Goal: Information Seeking & Learning: Learn about a topic

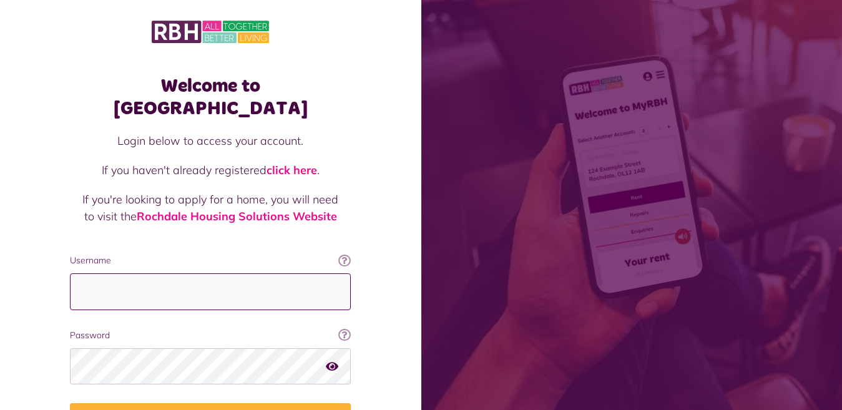
type input "**********"
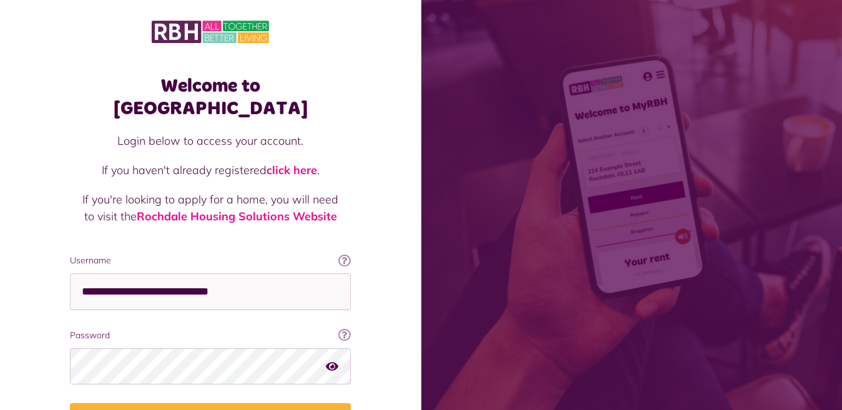
click at [331, 360] on icon "button" at bounding box center [332, 365] width 12 height 11
click at [331, 360] on icon "button" at bounding box center [333, 365] width 14 height 11
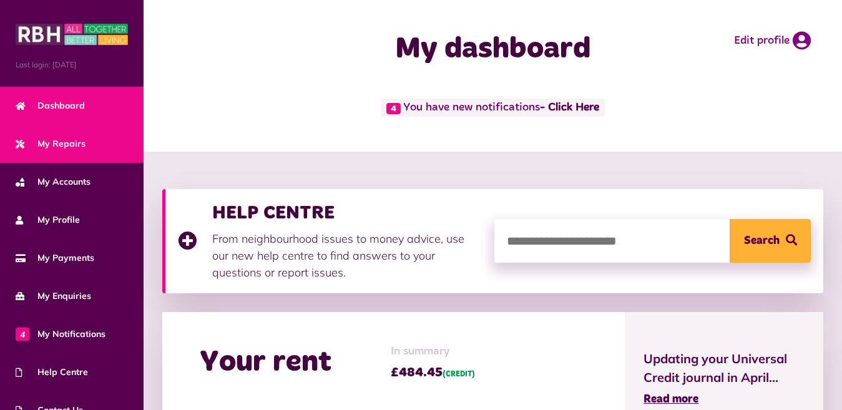
click at [87, 141] on link "My Repairs" at bounding box center [72, 144] width 144 height 38
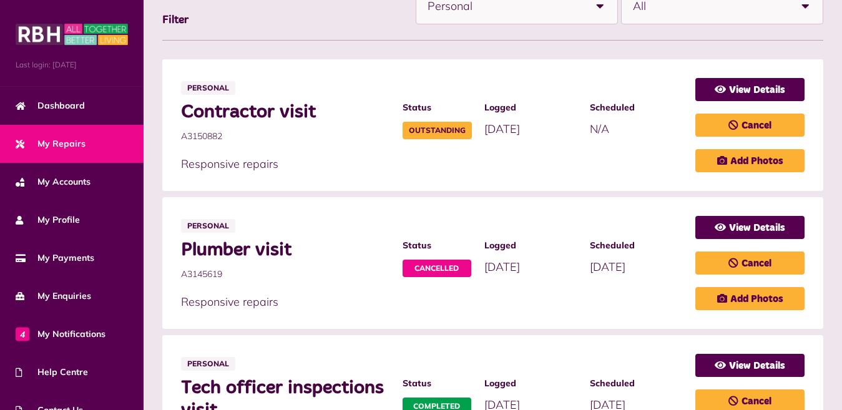
scroll to position [250, 0]
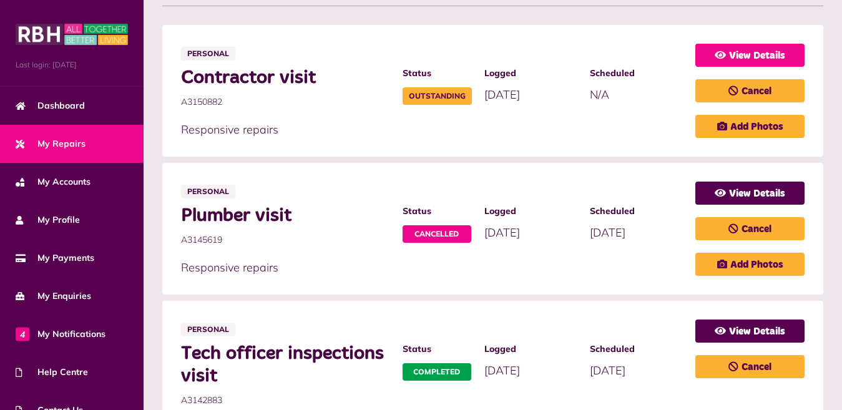
click at [749, 49] on link "View Details" at bounding box center [749, 55] width 109 height 23
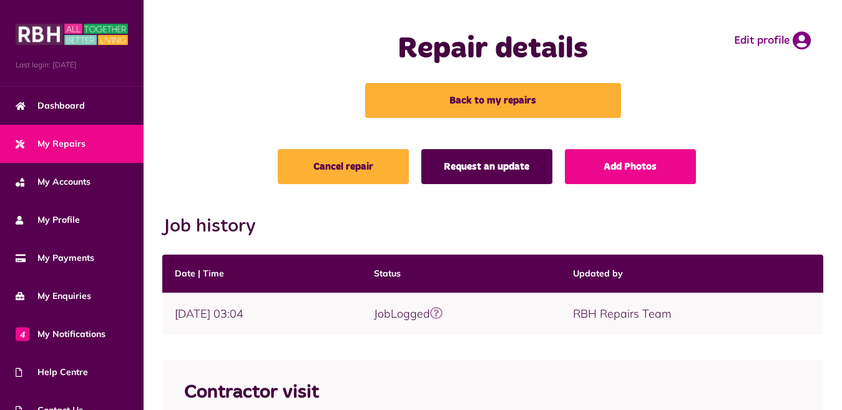
click at [517, 168] on link "Request an update" at bounding box center [486, 166] width 131 height 35
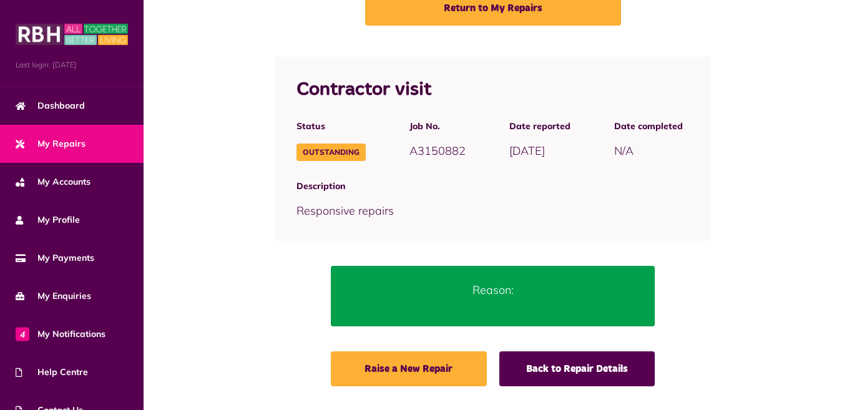
scroll to position [94, 0]
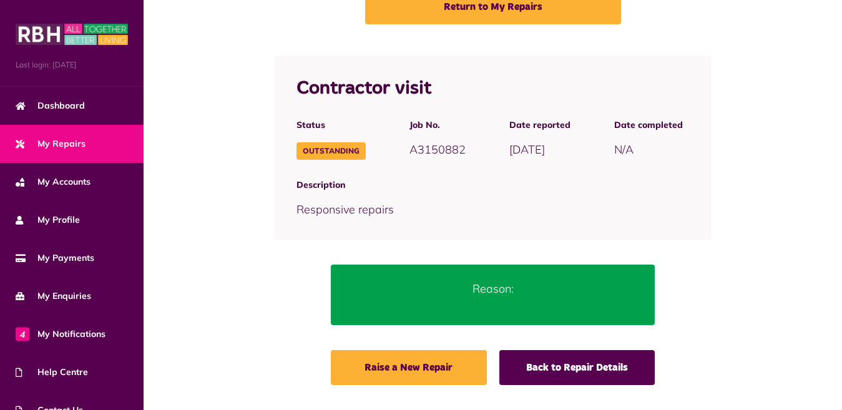
click at [502, 290] on p "Reason:" at bounding box center [492, 288] width 287 height 17
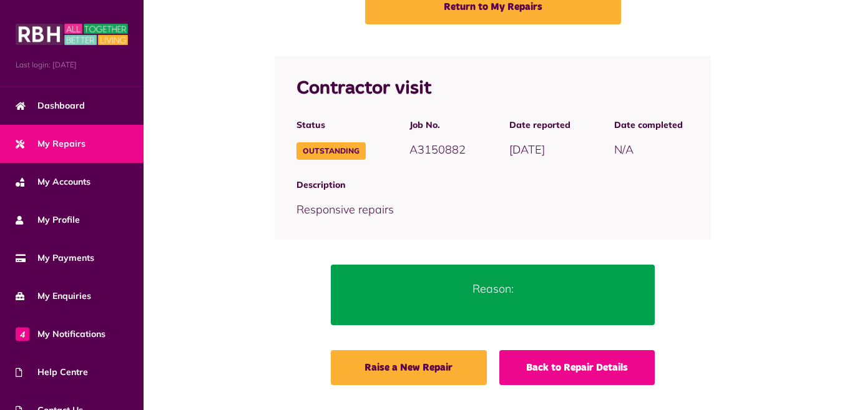
click at [583, 369] on link "Back to Repair Details" at bounding box center [577, 367] width 156 height 35
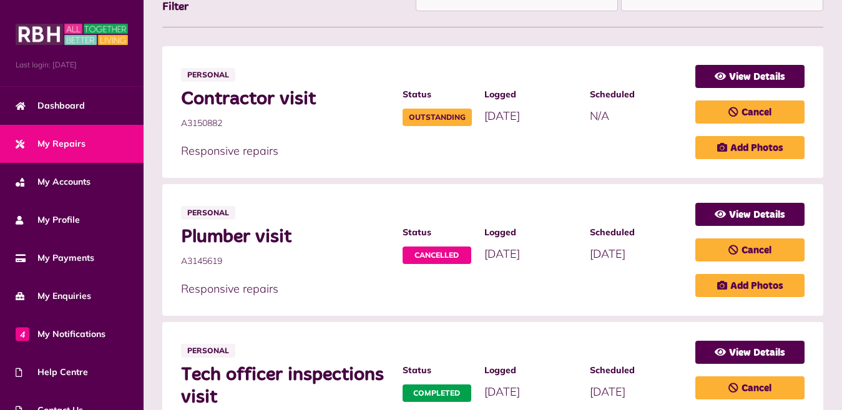
scroll to position [250, 0]
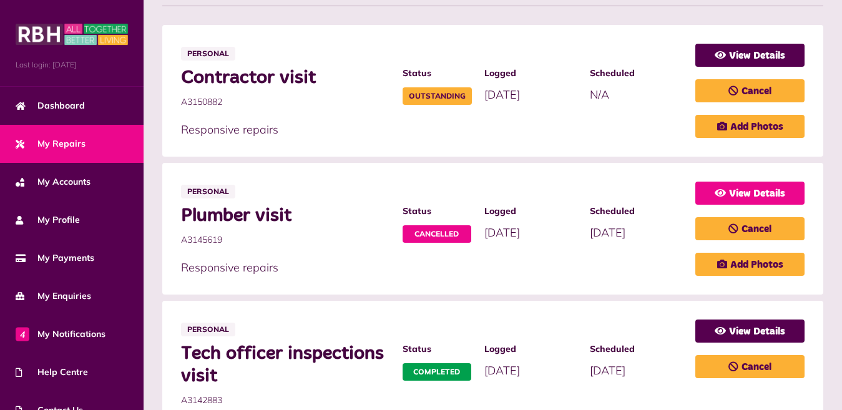
click at [762, 194] on link "View Details" at bounding box center [749, 193] width 109 height 23
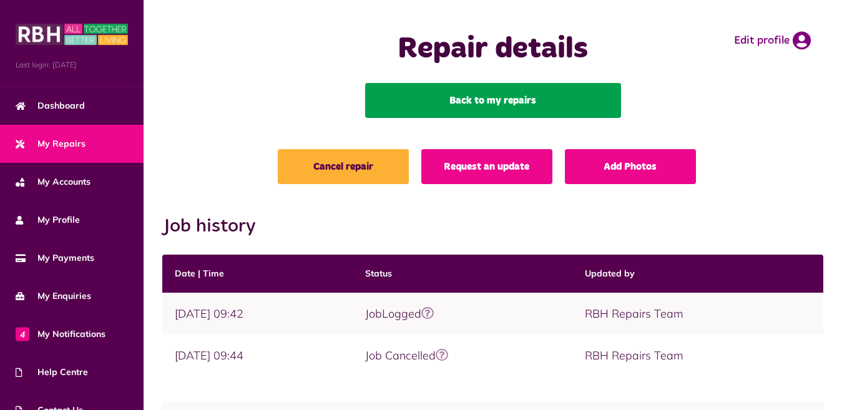
click at [460, 100] on link "Back to my repairs" at bounding box center [493, 100] width 256 height 35
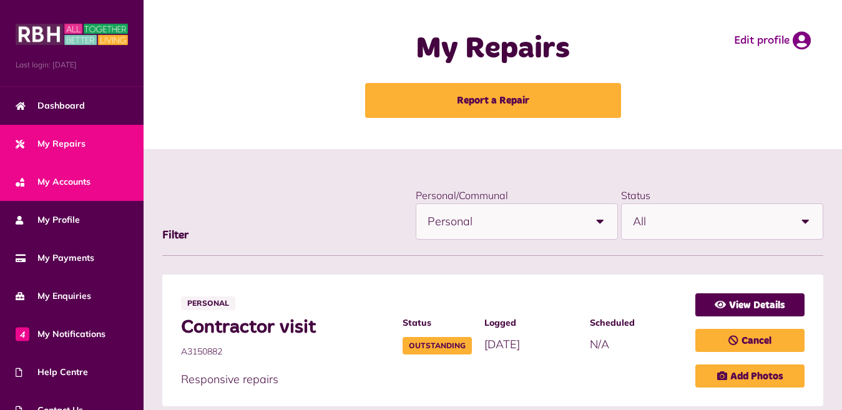
click at [66, 178] on span "My Accounts" at bounding box center [53, 181] width 75 height 13
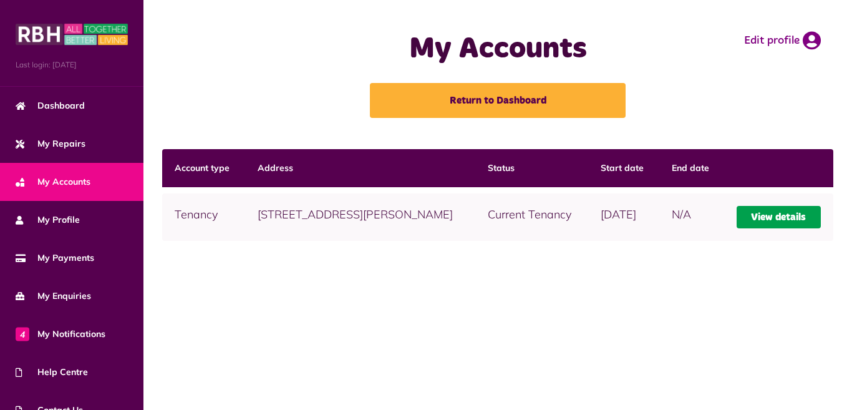
click at [755, 214] on link "View details" at bounding box center [779, 217] width 84 height 22
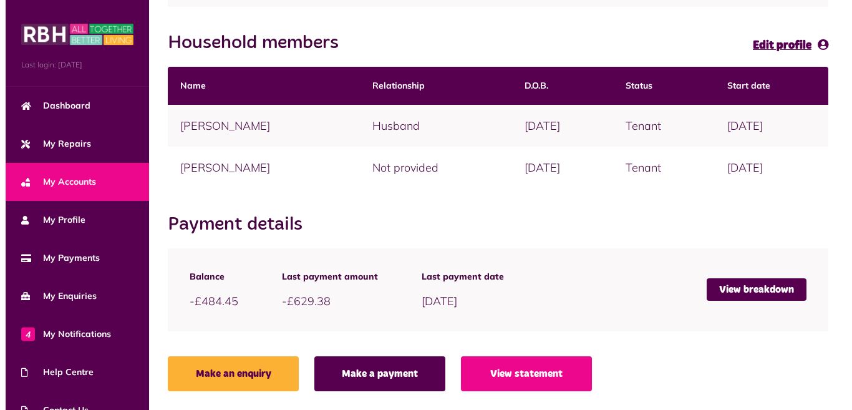
scroll to position [277, 0]
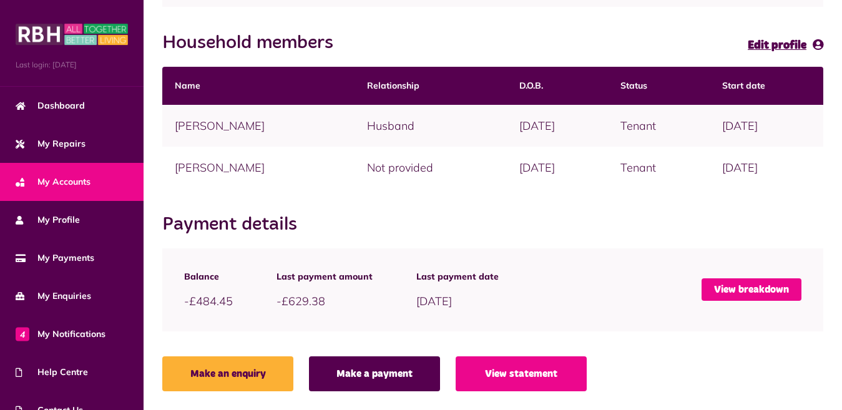
click at [754, 285] on link "View breakdown" at bounding box center [751, 289] width 100 height 22
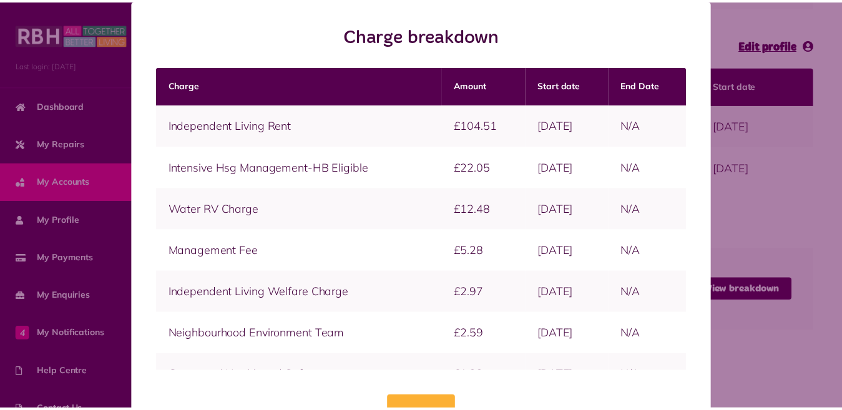
scroll to position [53, 0]
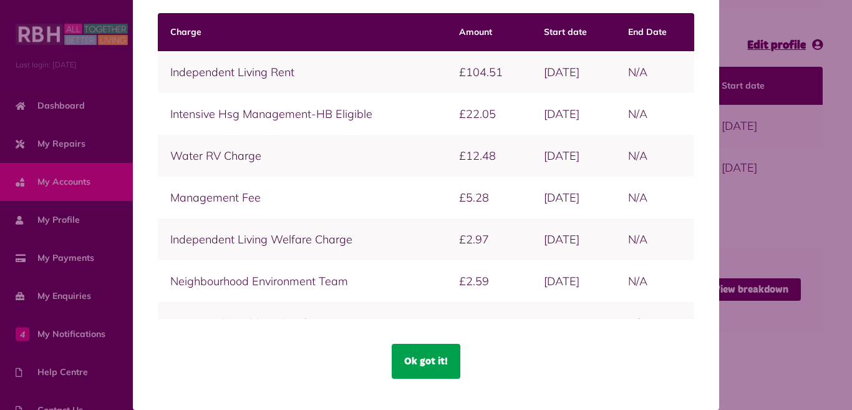
click at [413, 358] on button "Ok got it!" at bounding box center [426, 361] width 69 height 35
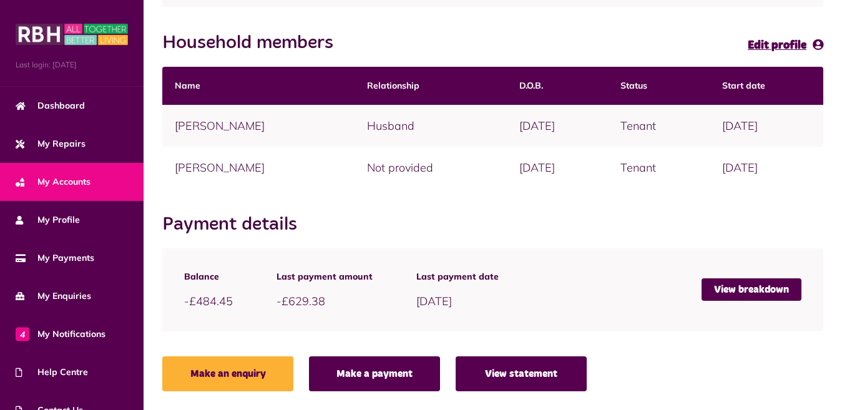
click at [494, 367] on link "View statement" at bounding box center [520, 373] width 131 height 35
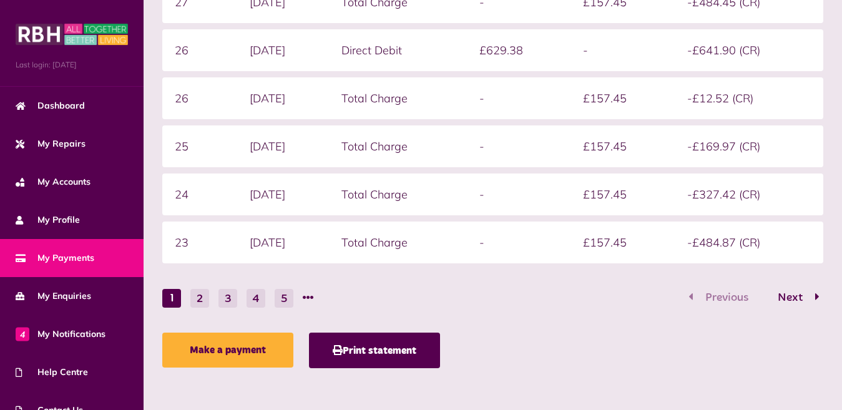
scroll to position [319, 0]
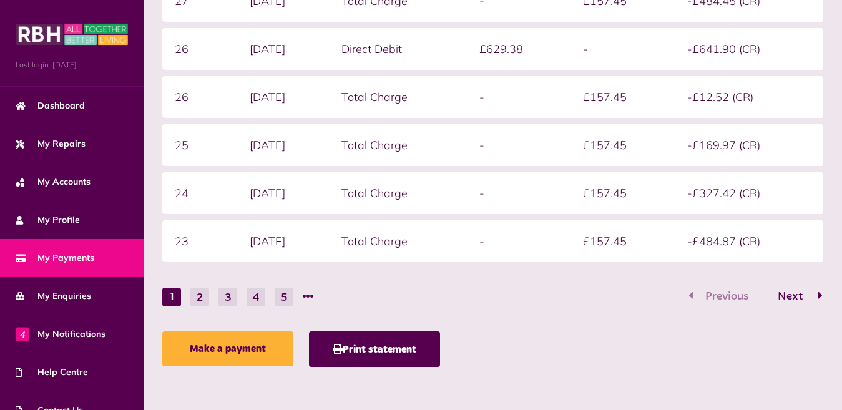
click at [786, 294] on span "Next" at bounding box center [790, 296] width 44 height 11
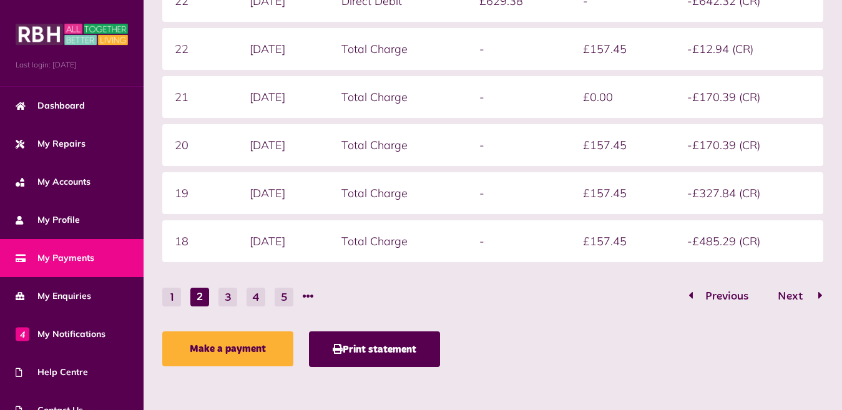
click at [793, 296] on span "Next" at bounding box center [790, 296] width 44 height 11
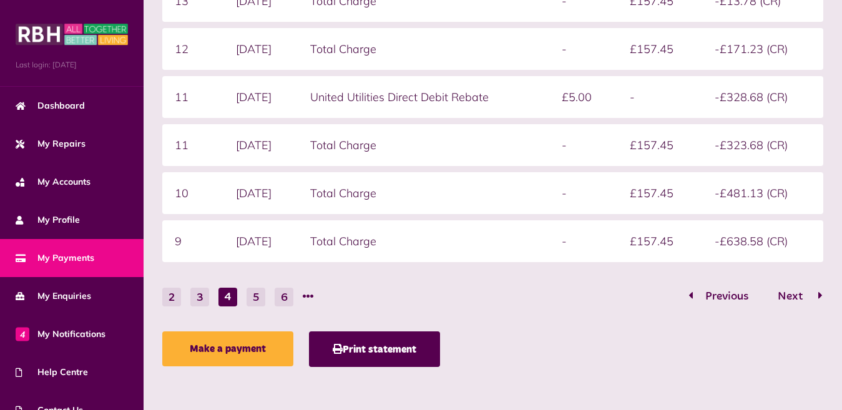
click at [792, 297] on span "Next" at bounding box center [790, 296] width 44 height 11
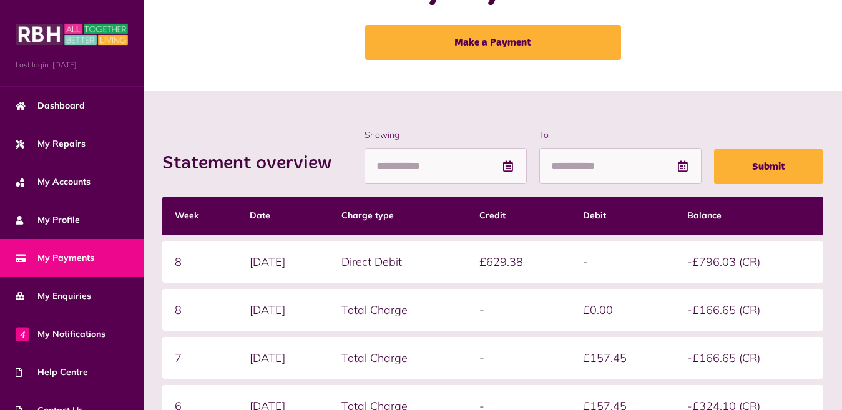
scroll to position [250, 0]
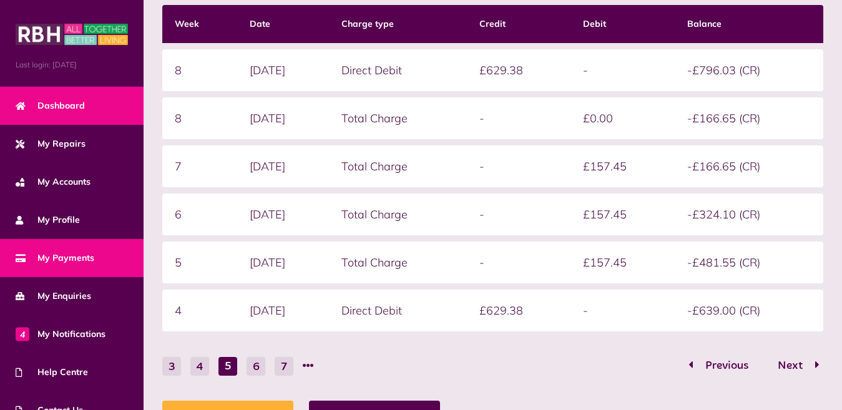
click at [34, 102] on span "Dashboard" at bounding box center [50, 105] width 69 height 13
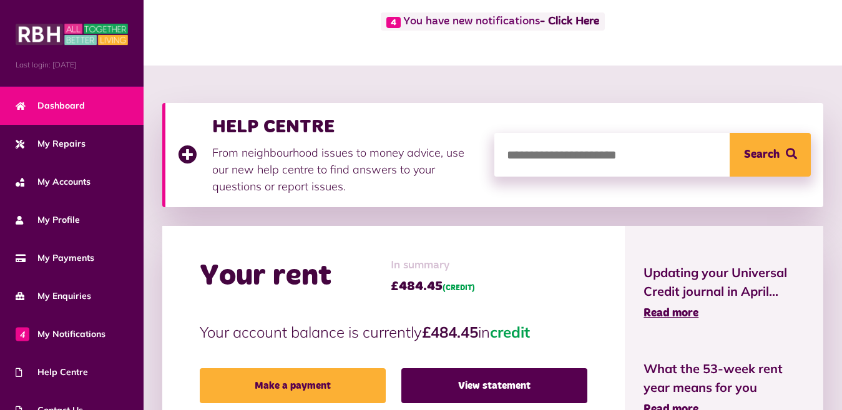
scroll to position [125, 0]
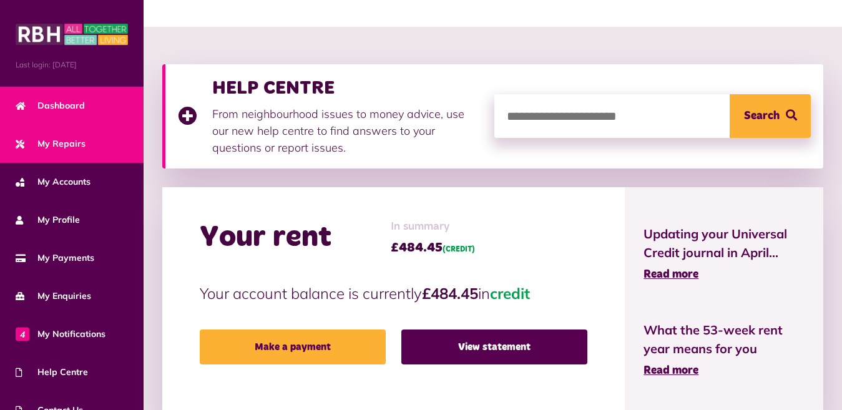
click at [76, 145] on span "My Repairs" at bounding box center [51, 143] width 70 height 13
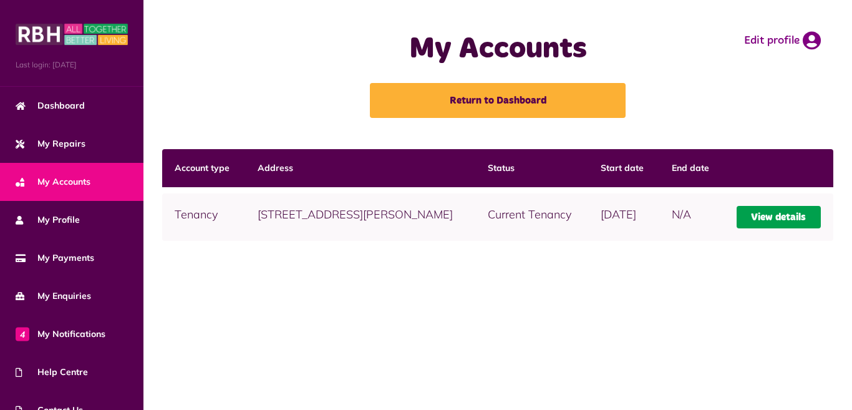
click at [798, 221] on link "View details" at bounding box center [779, 217] width 84 height 22
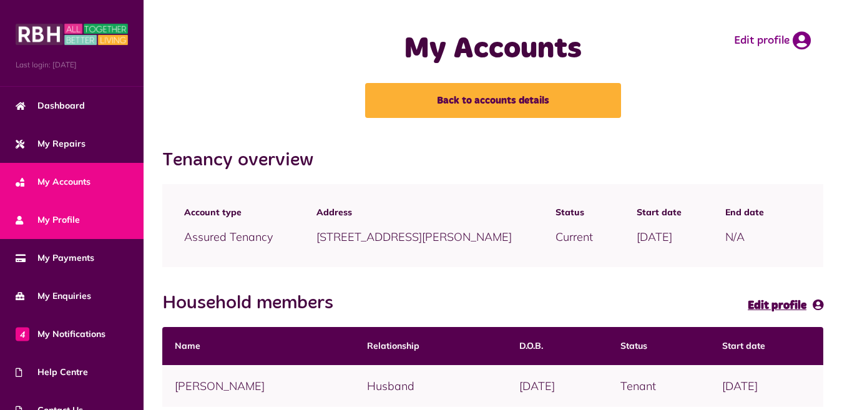
click at [62, 215] on span "My Profile" at bounding box center [48, 219] width 64 height 13
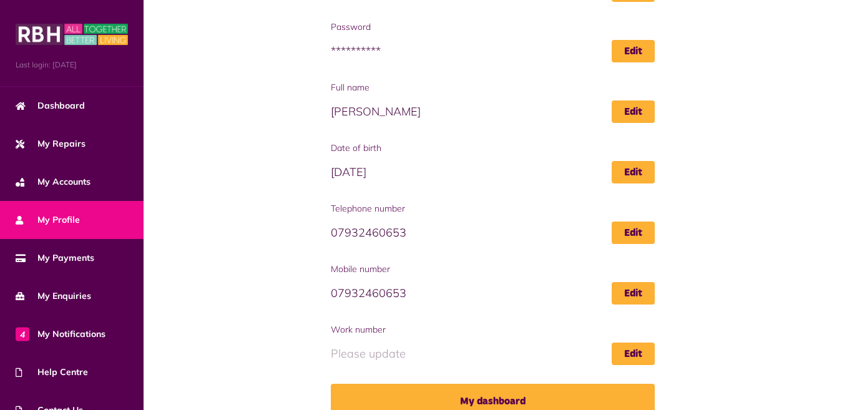
scroll to position [186, 0]
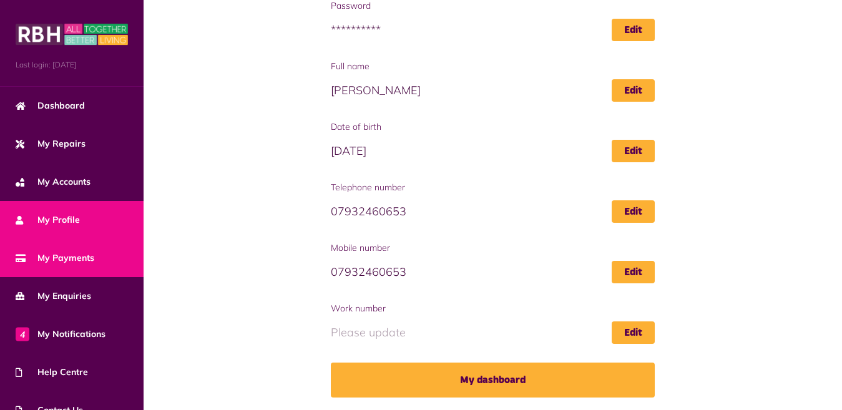
click at [59, 255] on span "My Payments" at bounding box center [55, 257] width 79 height 13
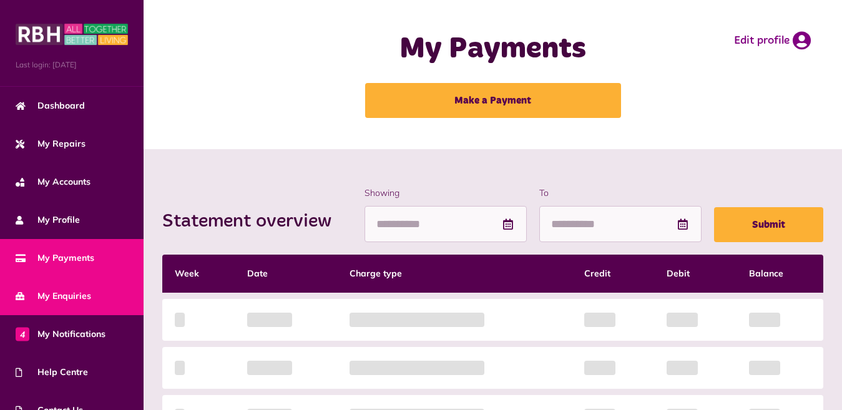
click at [65, 296] on span "My Enquiries" at bounding box center [53, 296] width 75 height 13
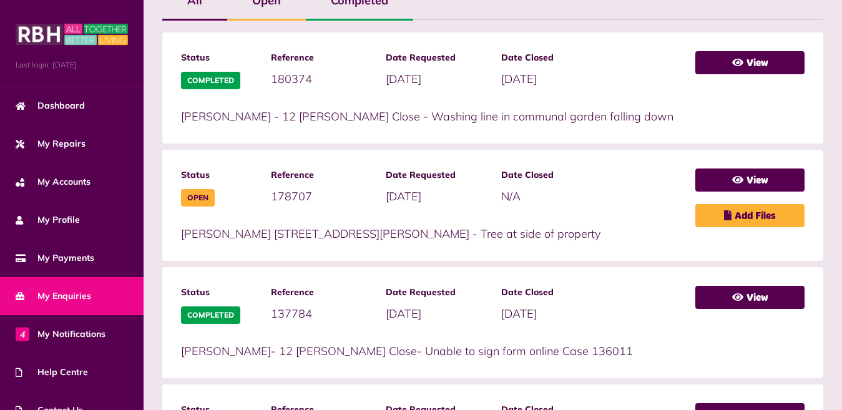
scroll to position [374, 0]
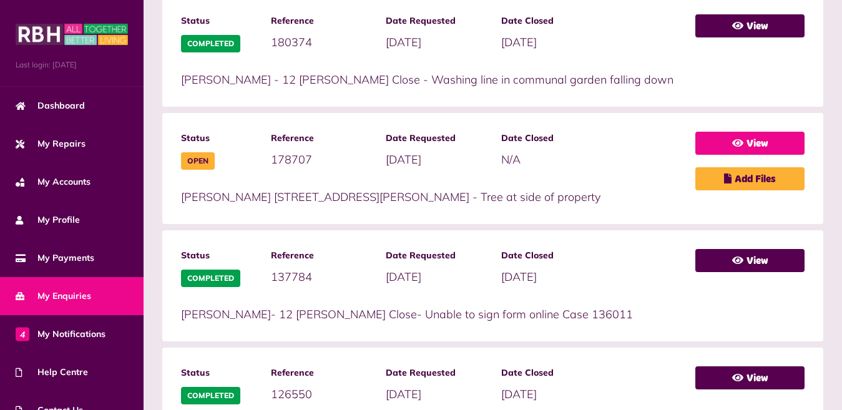
click at [758, 145] on link "View" at bounding box center [749, 143] width 109 height 23
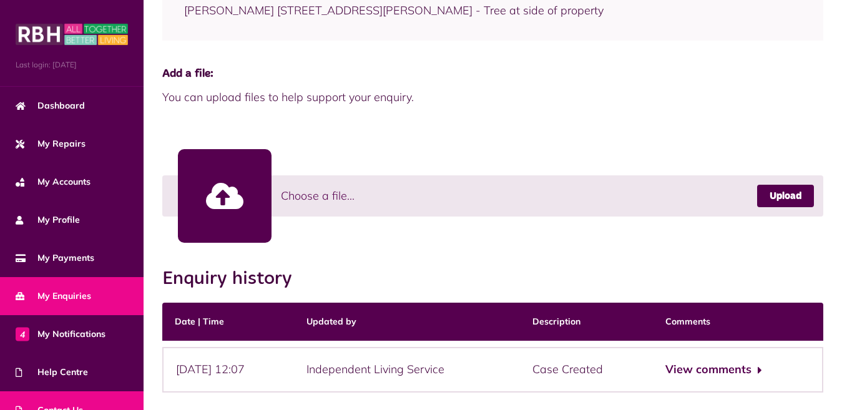
scroll to position [266, 0]
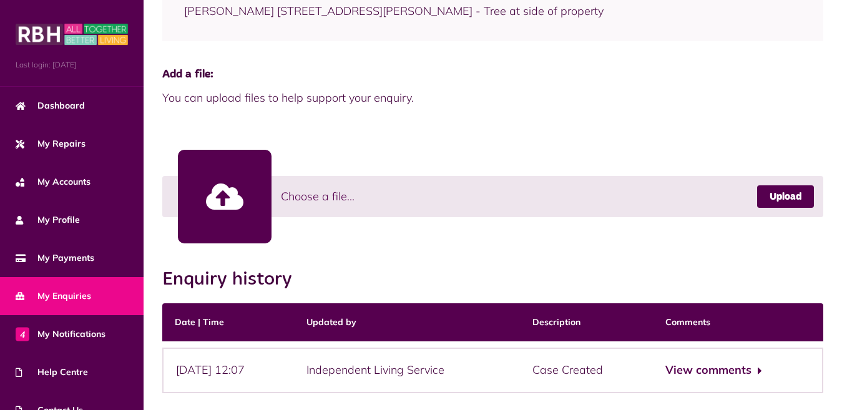
click at [59, 296] on span "My Enquiries" at bounding box center [53, 296] width 75 height 13
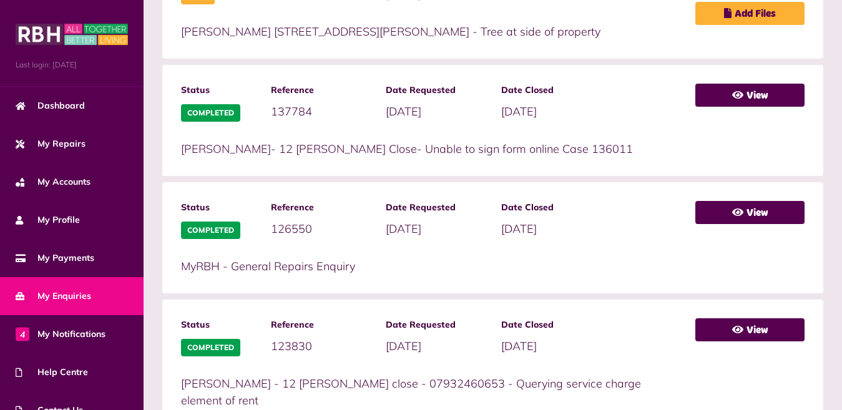
scroll to position [562, 0]
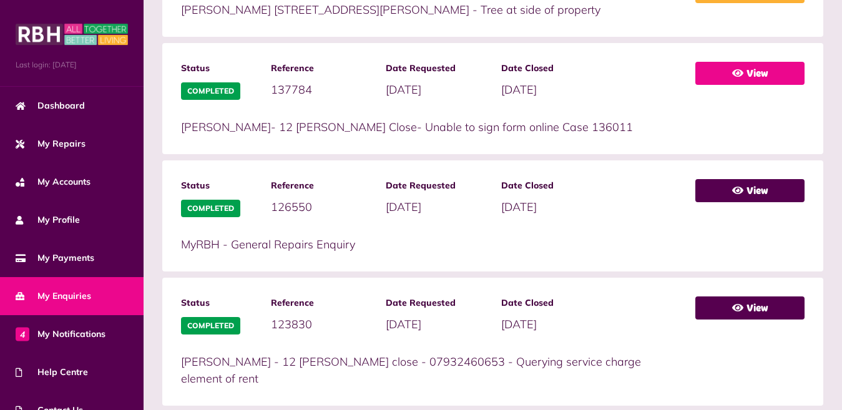
click at [759, 74] on link "View" at bounding box center [749, 73] width 109 height 23
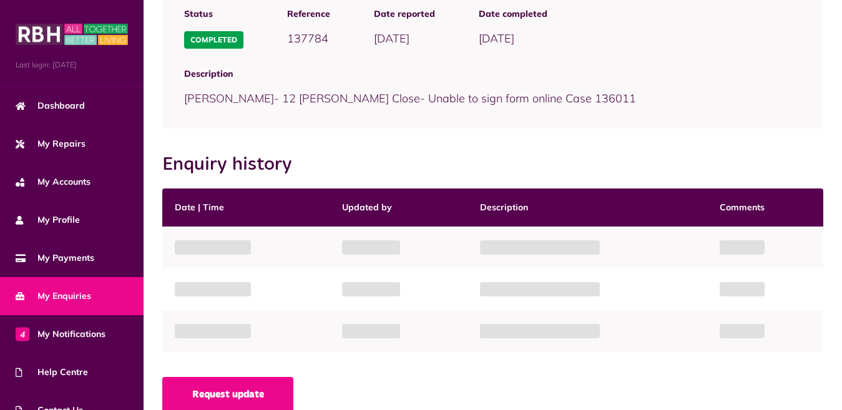
scroll to position [138, 0]
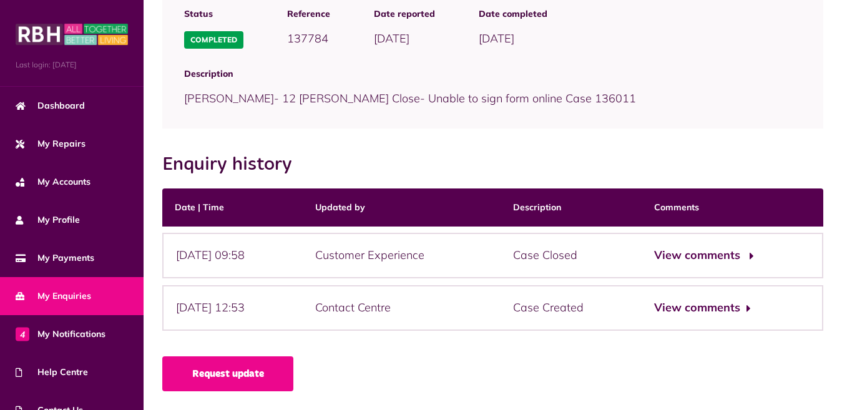
click at [719, 253] on button "View comments" at bounding box center [702, 255] width 97 height 18
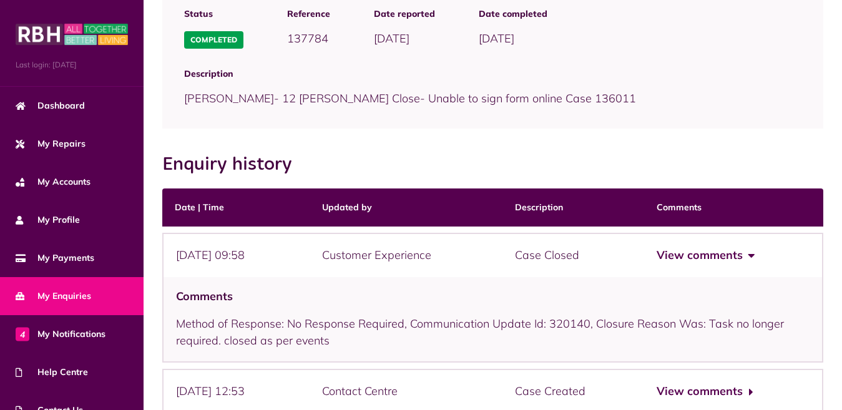
click at [742, 254] on button "View comments" at bounding box center [704, 255] width 97 height 18
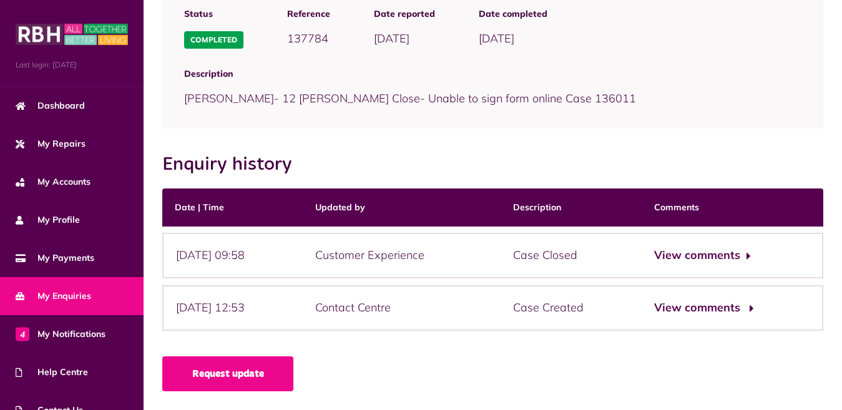
click at [740, 309] on button "View comments" at bounding box center [702, 308] width 97 height 18
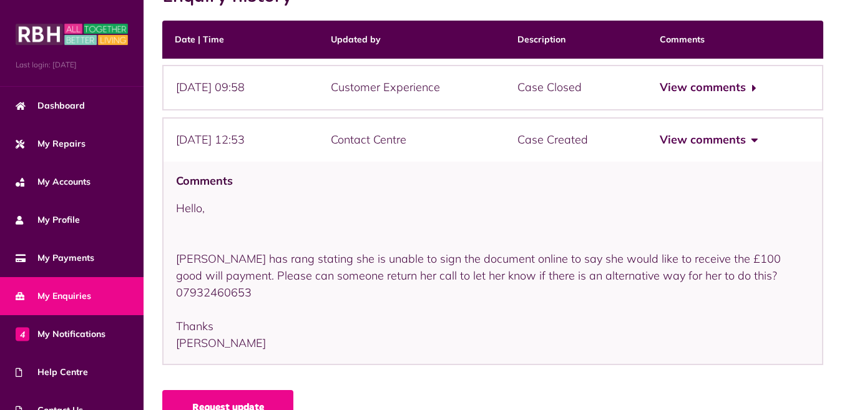
scroll to position [339, 0]
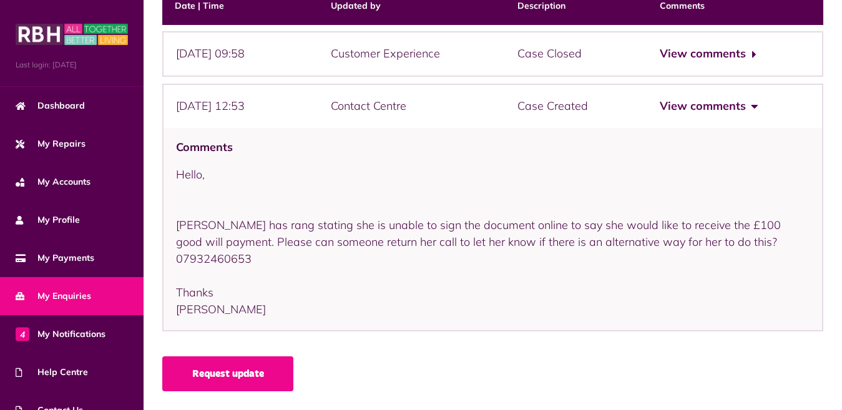
click at [690, 110] on button "View comments" at bounding box center [707, 106] width 97 height 18
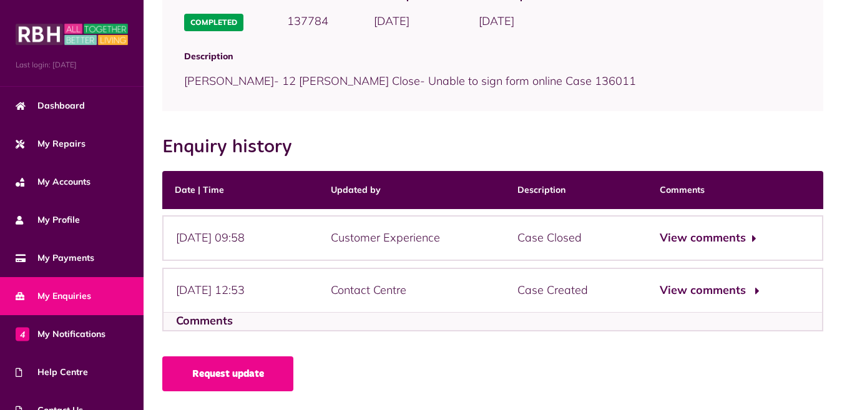
scroll to position [138, 0]
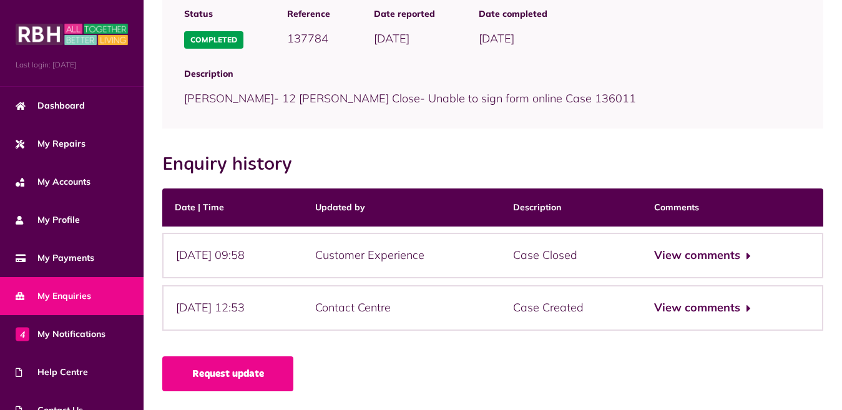
click at [67, 292] on span "My Enquiries" at bounding box center [53, 296] width 75 height 13
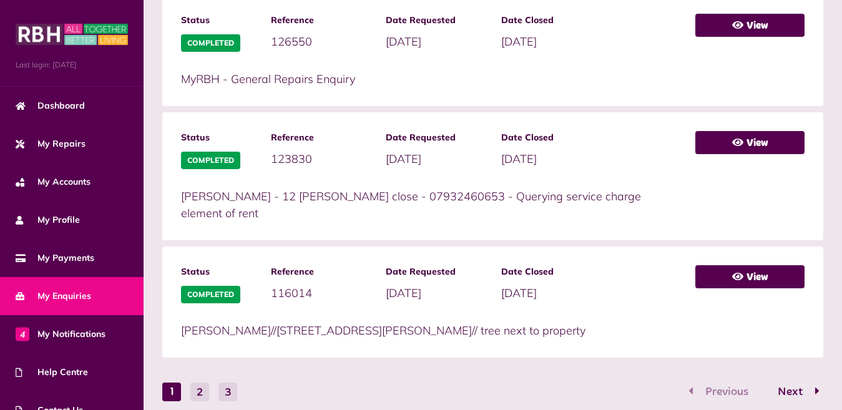
scroll to position [749, 0]
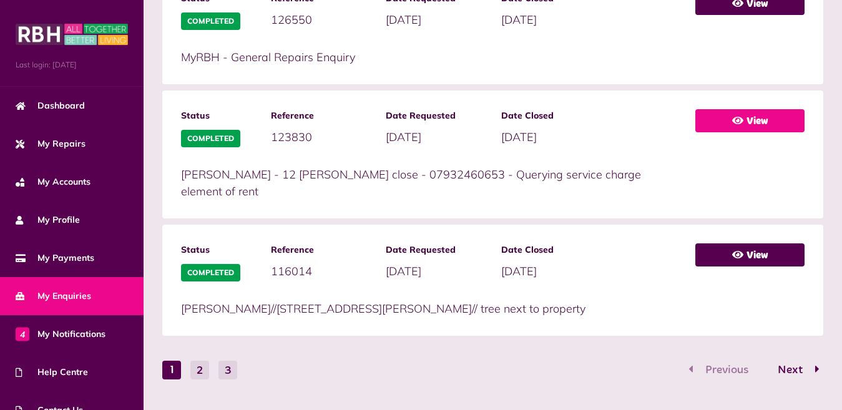
click at [726, 125] on link "View" at bounding box center [749, 120] width 109 height 23
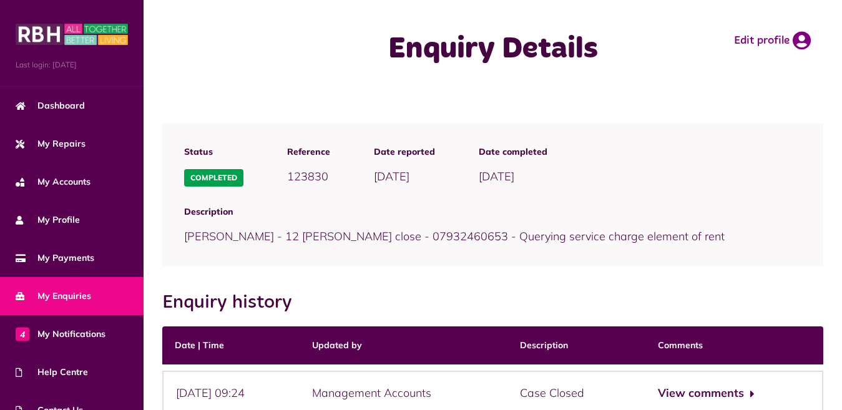
scroll to position [138, 0]
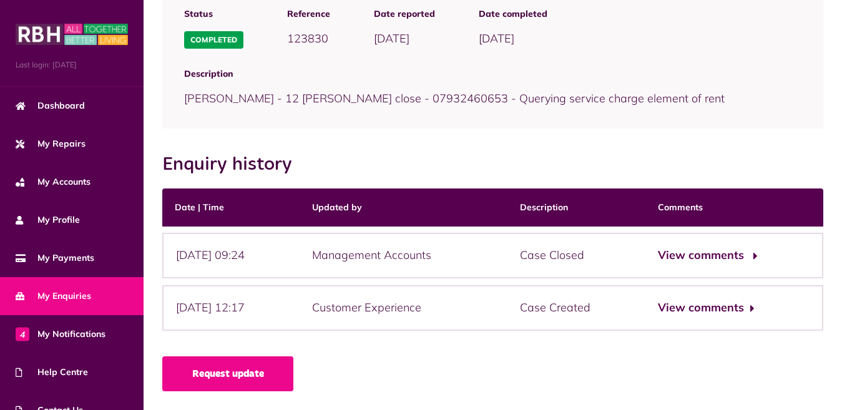
click at [678, 256] on button "View comments" at bounding box center [706, 255] width 97 height 18
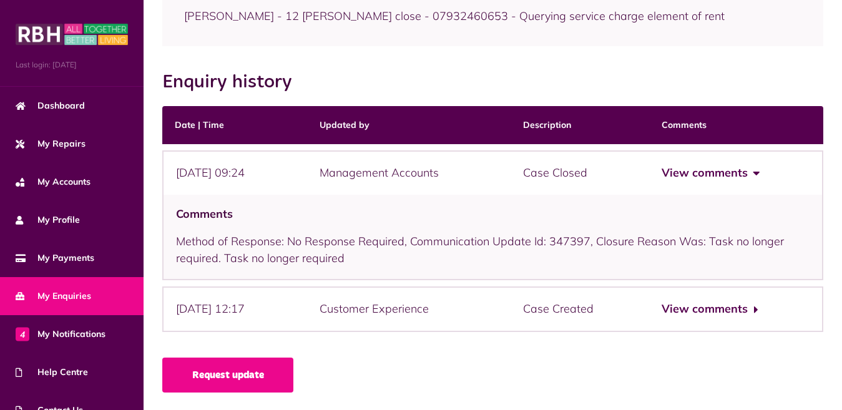
scroll to position [221, 0]
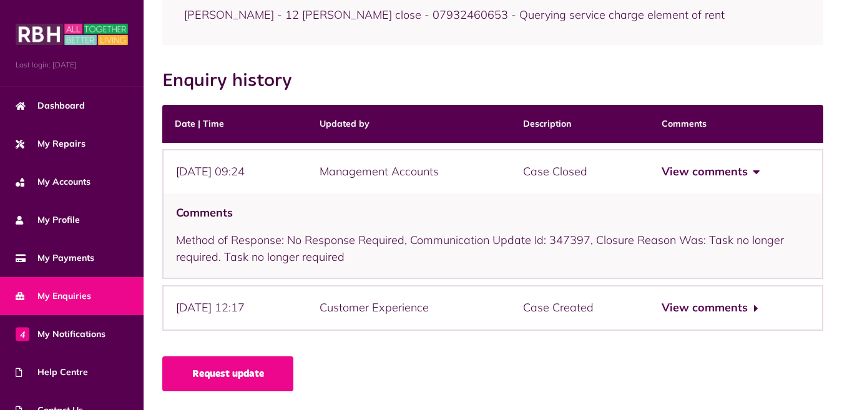
click at [709, 176] on button "View comments" at bounding box center [709, 172] width 97 height 18
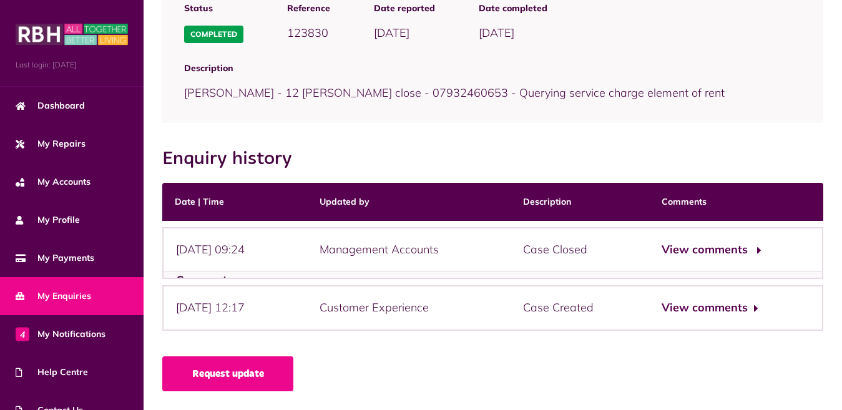
scroll to position [138, 0]
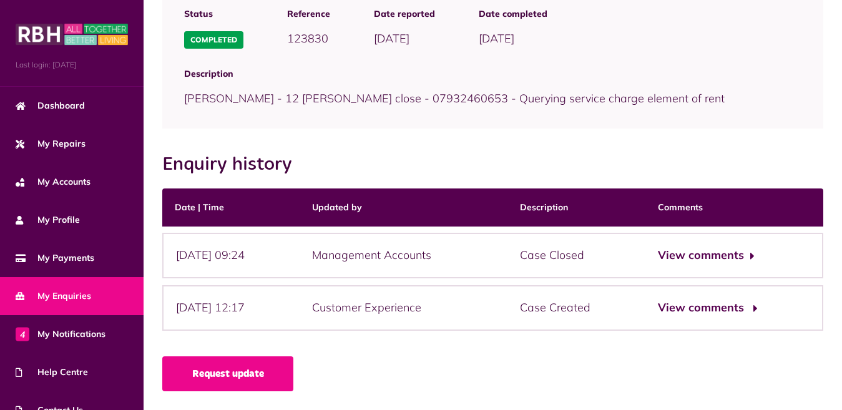
click at [716, 308] on button "View comments" at bounding box center [706, 308] width 97 height 18
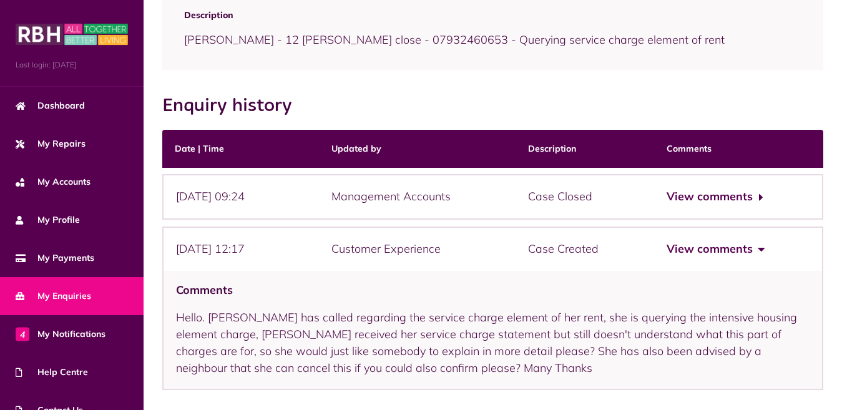
scroll to position [255, 0]
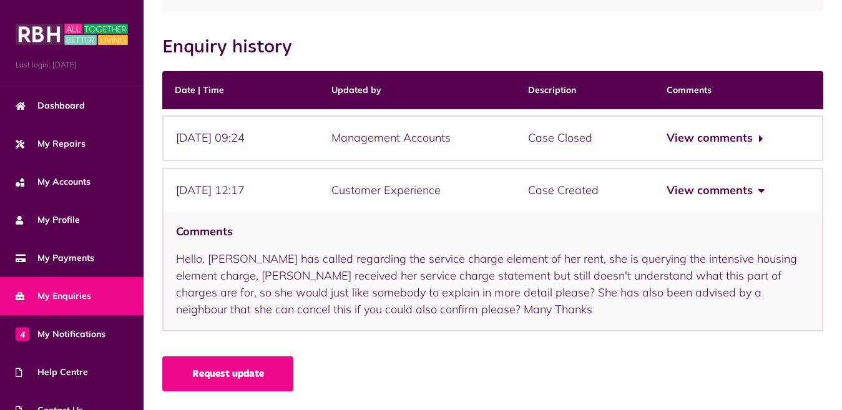
click at [727, 189] on button "View comments" at bounding box center [714, 191] width 97 height 18
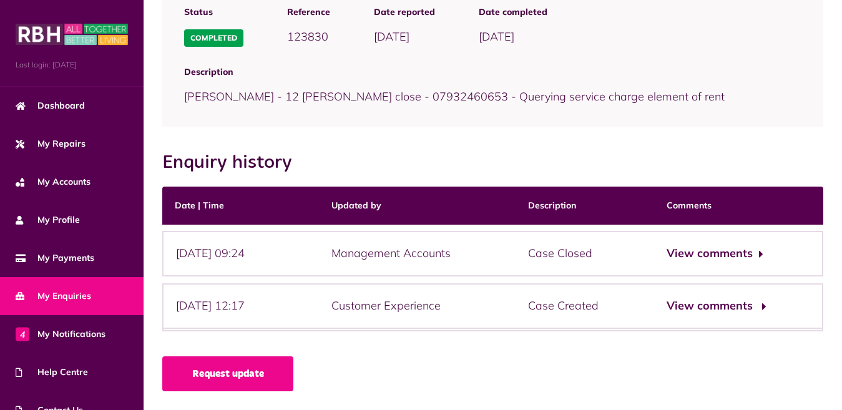
scroll to position [138, 0]
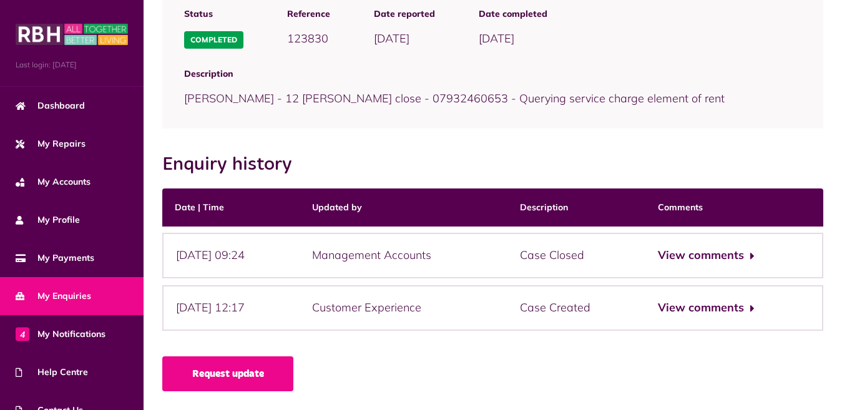
click at [97, 296] on link "My Enquiries" at bounding box center [72, 296] width 144 height 38
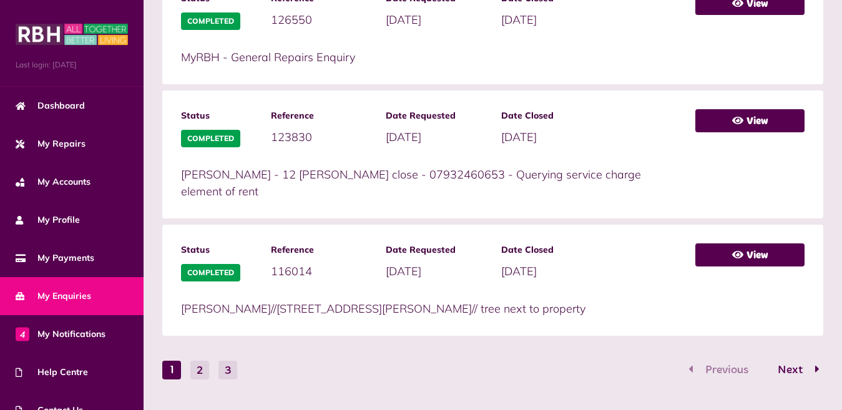
scroll to position [764, 0]
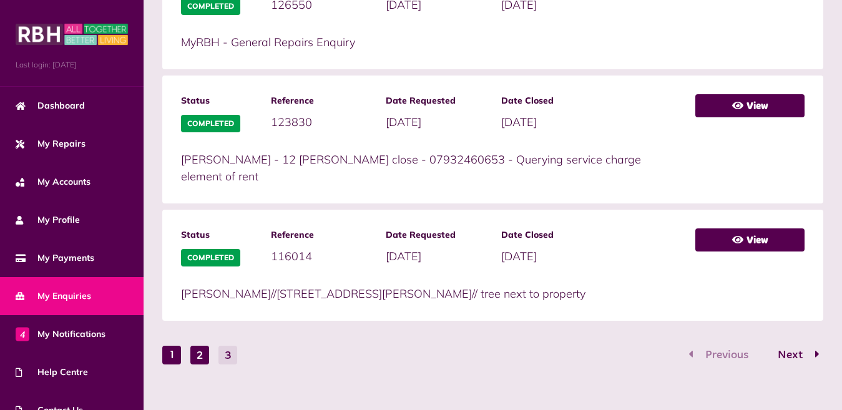
click at [205, 346] on button "2" at bounding box center [199, 355] width 19 height 19
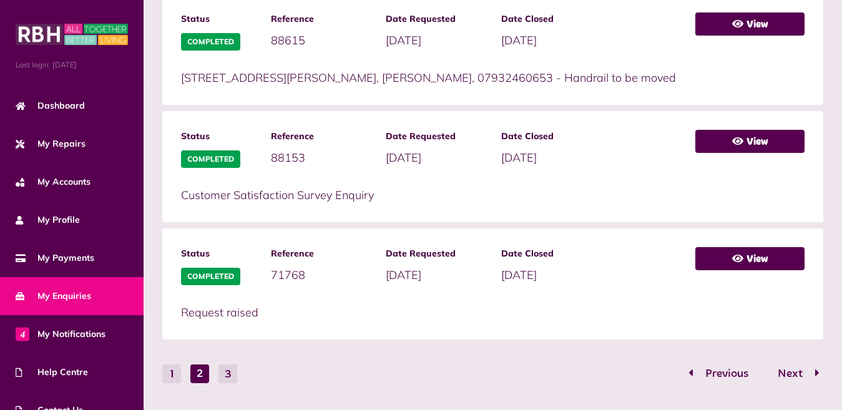
scroll to position [797, 0]
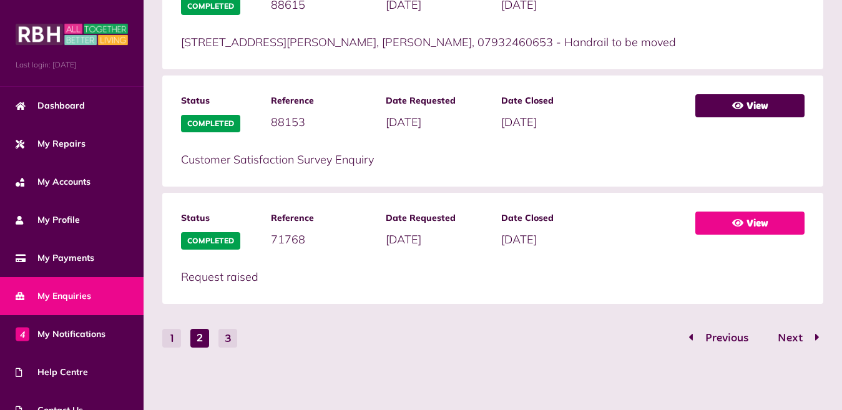
click at [769, 226] on link "View" at bounding box center [749, 223] width 109 height 23
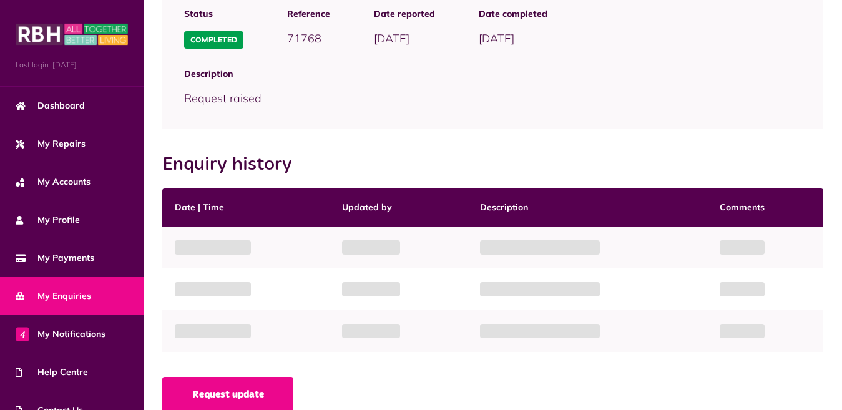
scroll to position [138, 0]
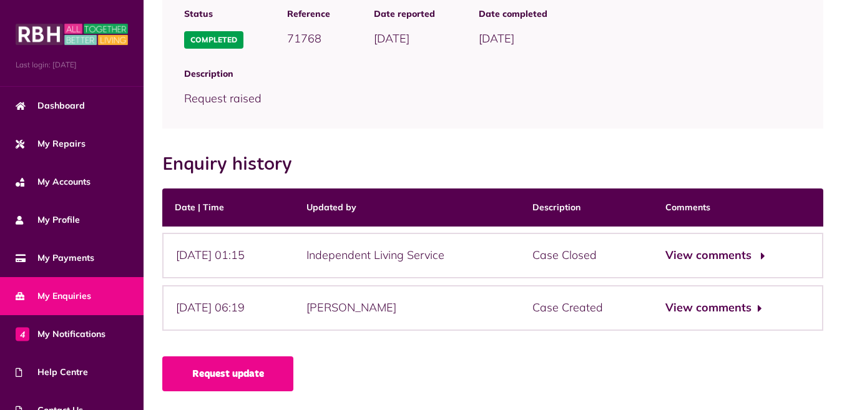
click at [693, 254] on button "View comments" at bounding box center [713, 255] width 97 height 18
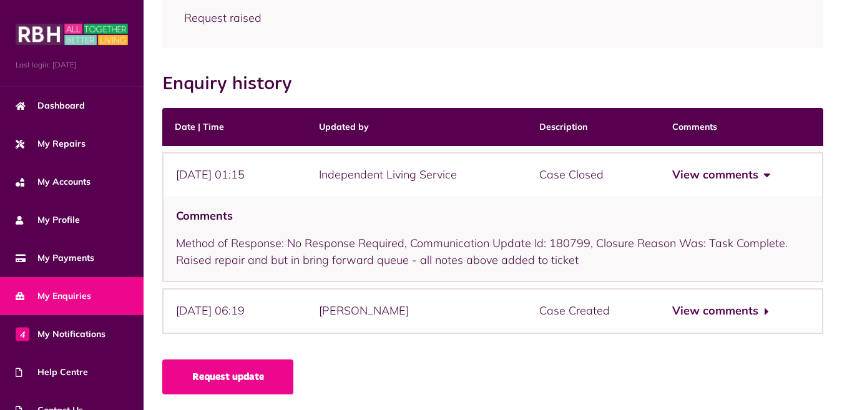
scroll to position [221, 0]
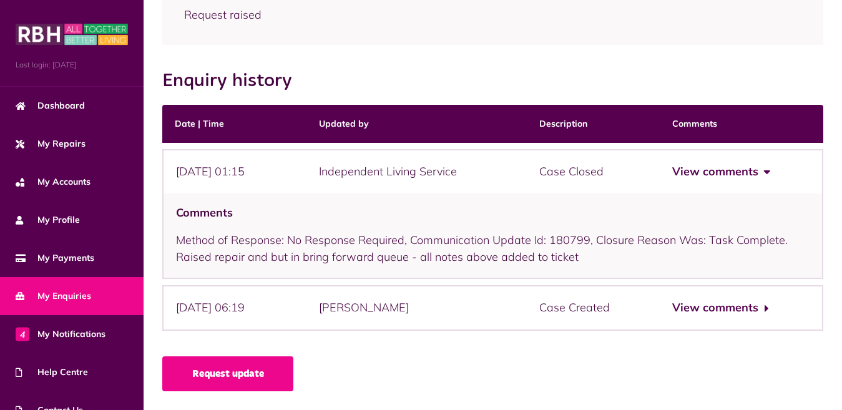
click at [736, 168] on button "View comments" at bounding box center [720, 172] width 97 height 18
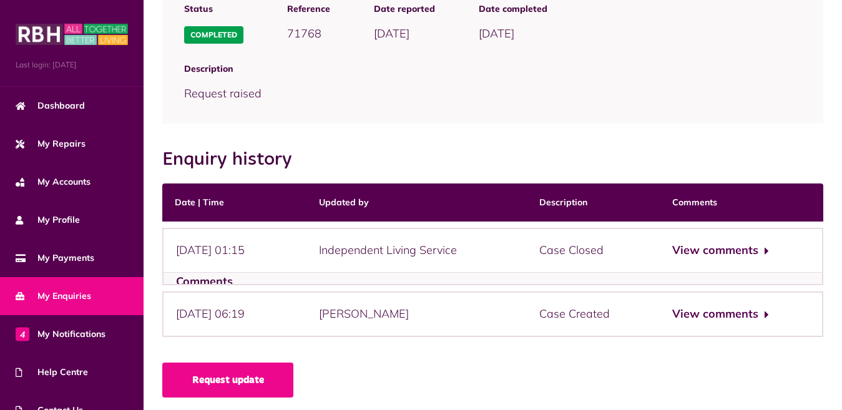
scroll to position [138, 0]
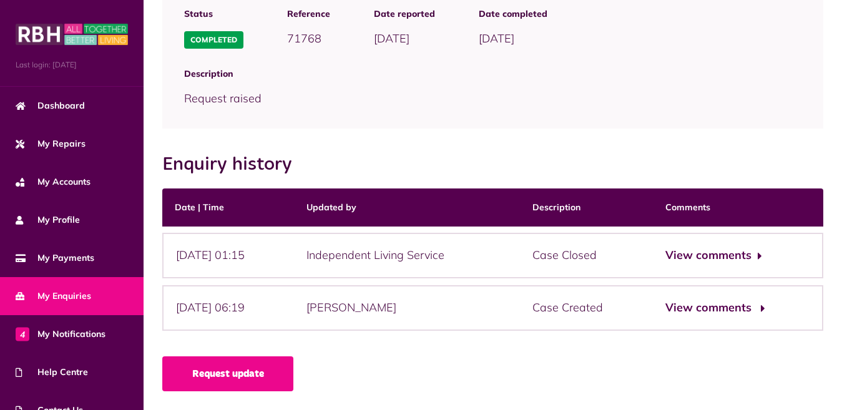
click at [754, 309] on button "View comments" at bounding box center [713, 308] width 97 height 18
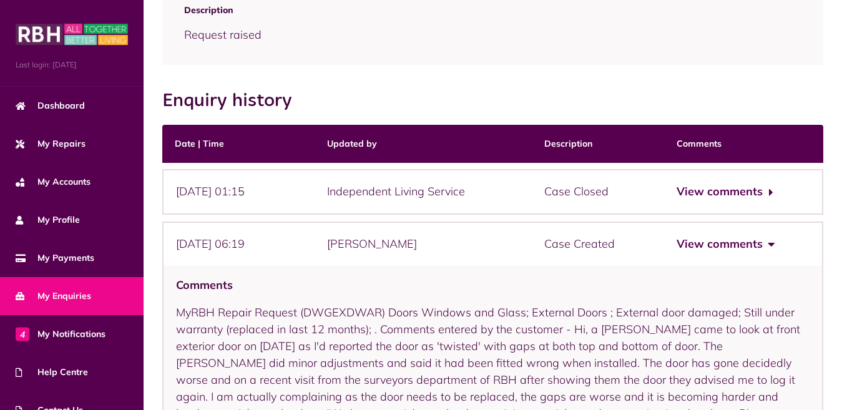
scroll to position [323, 0]
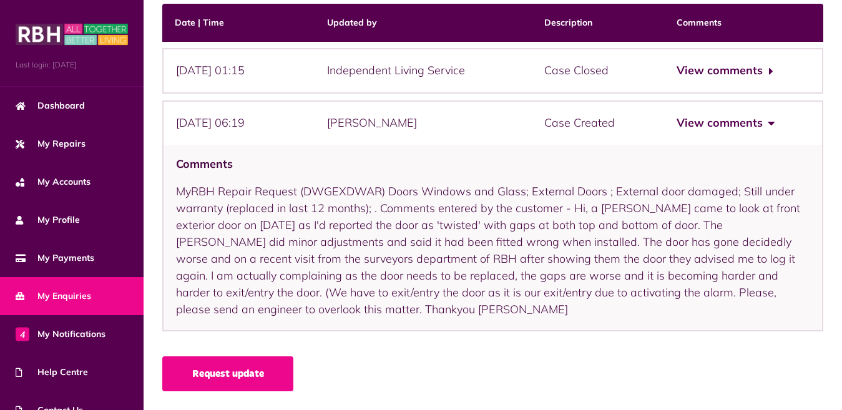
click at [703, 120] on button "View comments" at bounding box center [724, 123] width 97 height 18
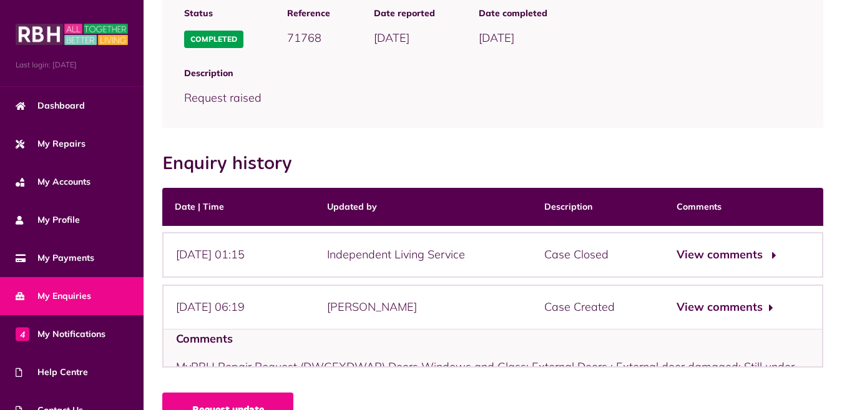
scroll to position [138, 0]
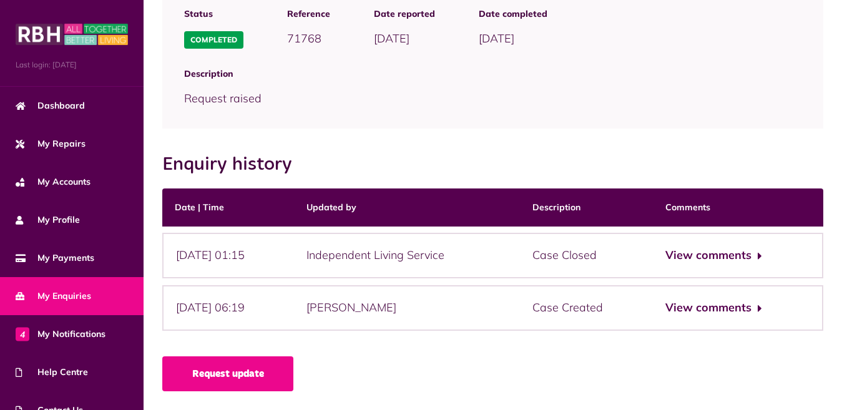
click at [69, 286] on link "My Enquiries" at bounding box center [72, 296] width 144 height 38
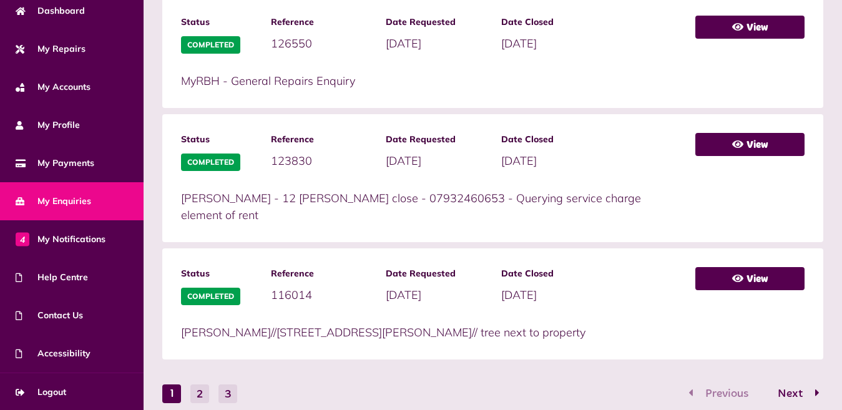
scroll to position [764, 0]
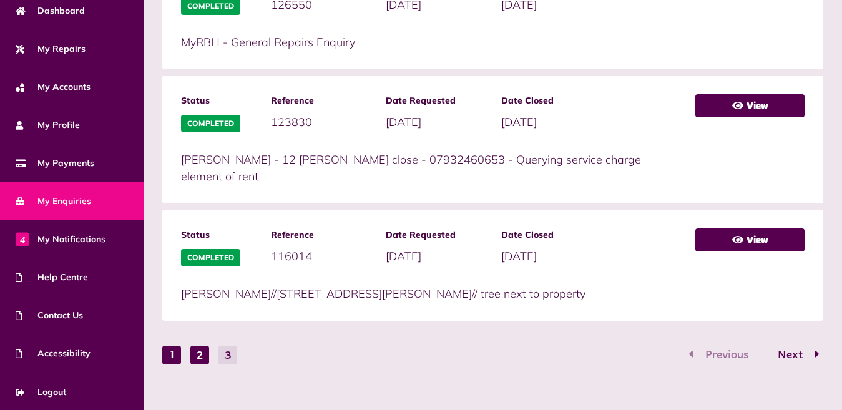
click at [207, 346] on button "2" at bounding box center [199, 355] width 19 height 19
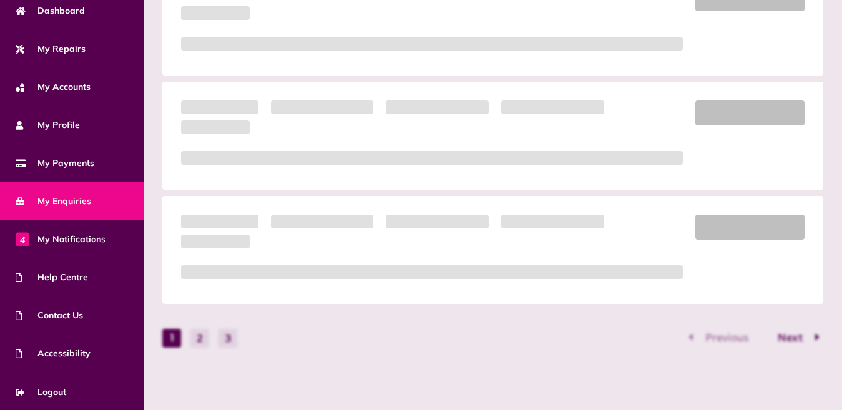
scroll to position [797, 0]
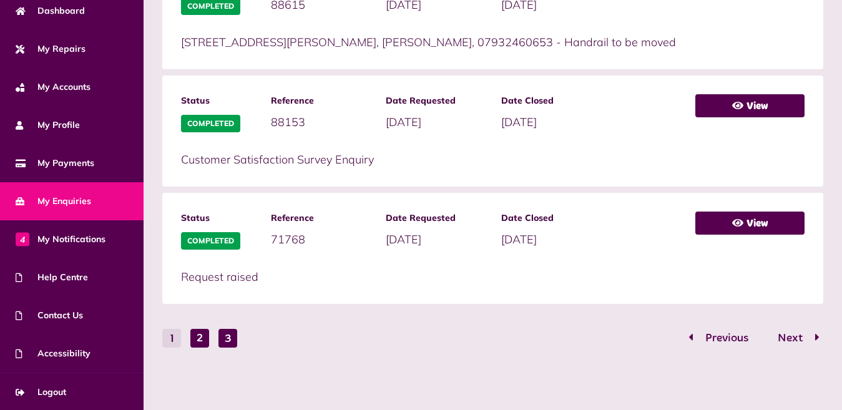
click at [226, 340] on button "3" at bounding box center [227, 338] width 19 height 19
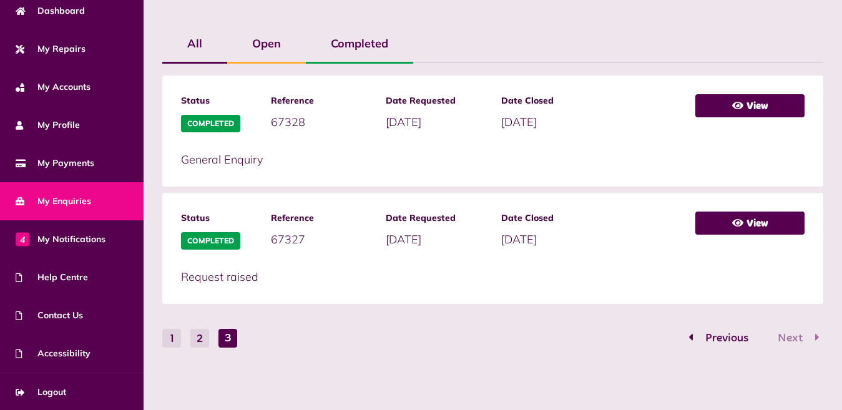
scroll to position [294, 0]
click at [746, 104] on link "View" at bounding box center [749, 105] width 109 height 23
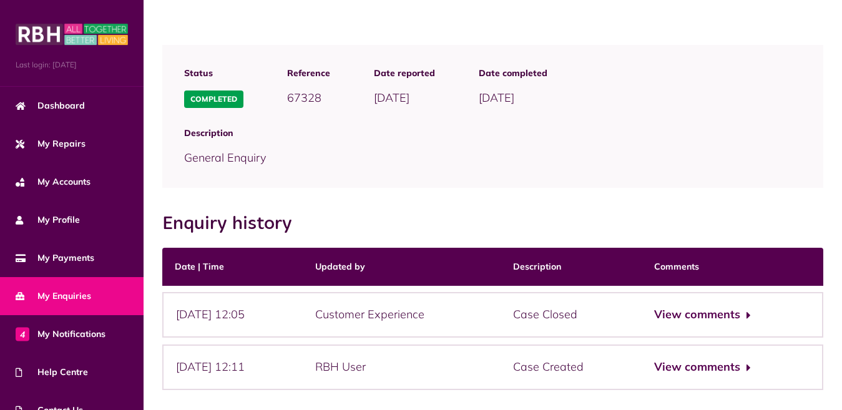
scroll to position [138, 0]
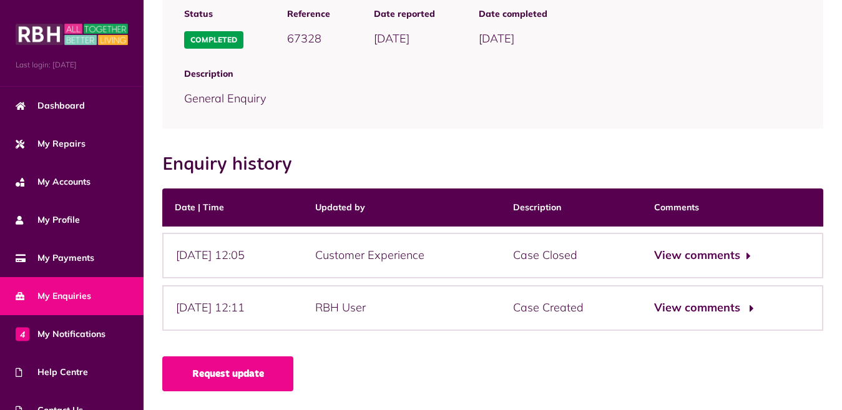
click at [706, 304] on button "View comments" at bounding box center [702, 308] width 97 height 18
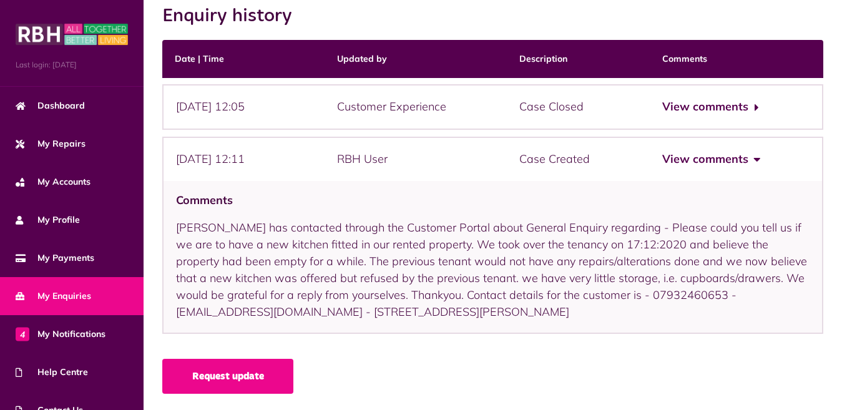
scroll to position [289, 0]
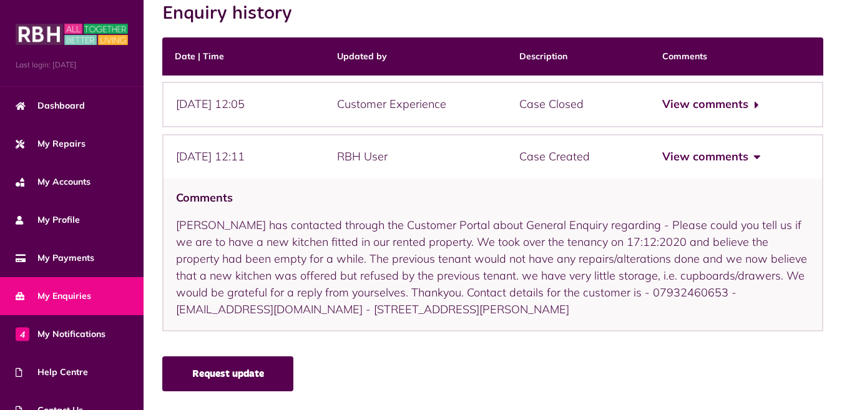
click at [258, 373] on link "Request update" at bounding box center [227, 373] width 131 height 35
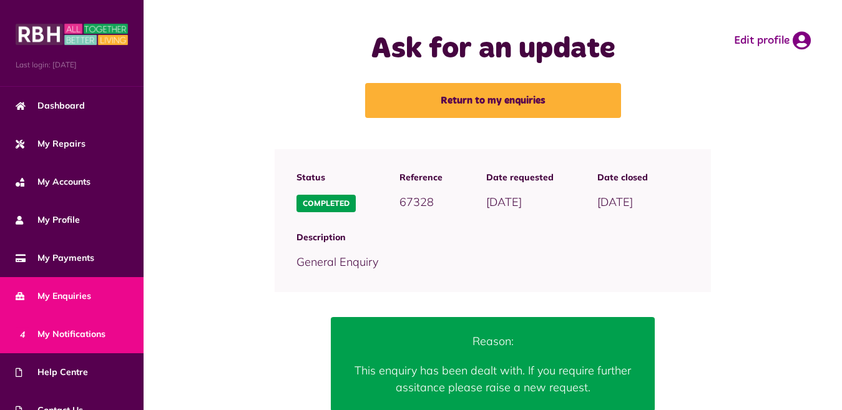
click at [74, 334] on span "4 My Notifications" at bounding box center [61, 334] width 90 height 13
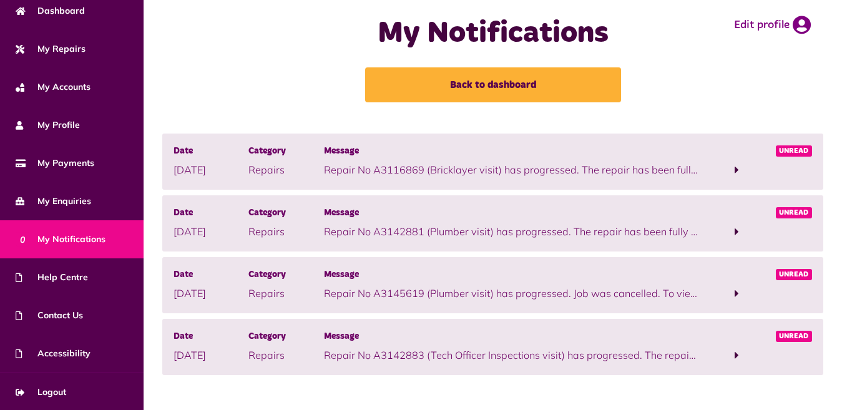
scroll to position [24, 0]
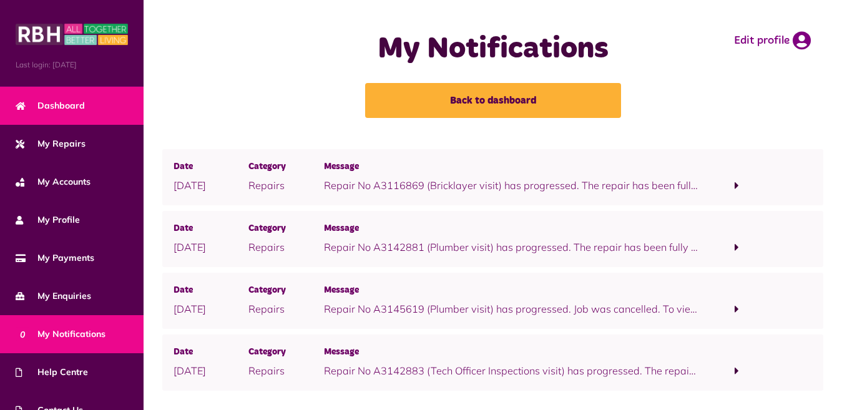
click at [68, 106] on span "Dashboard" at bounding box center [50, 105] width 69 height 13
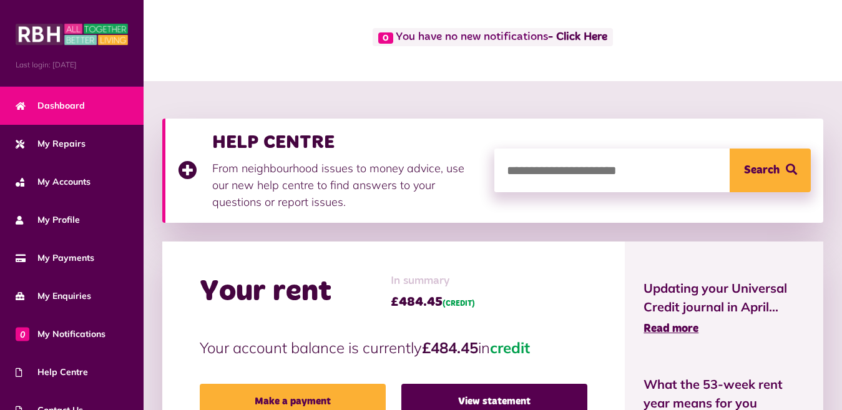
scroll to position [312, 0]
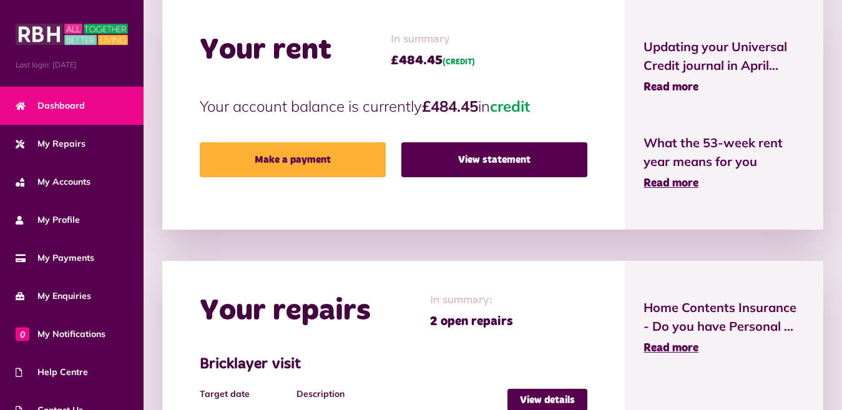
click at [677, 88] on span "Read more" at bounding box center [670, 87] width 55 height 11
click at [683, 185] on span "Read more" at bounding box center [670, 183] width 55 height 11
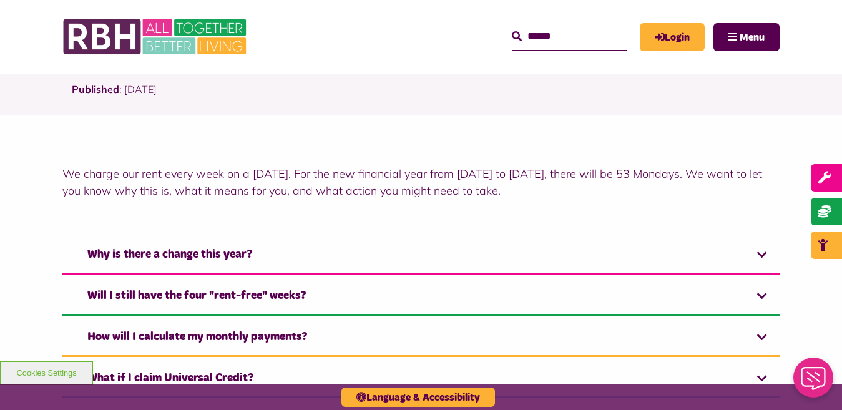
scroll to position [312, 0]
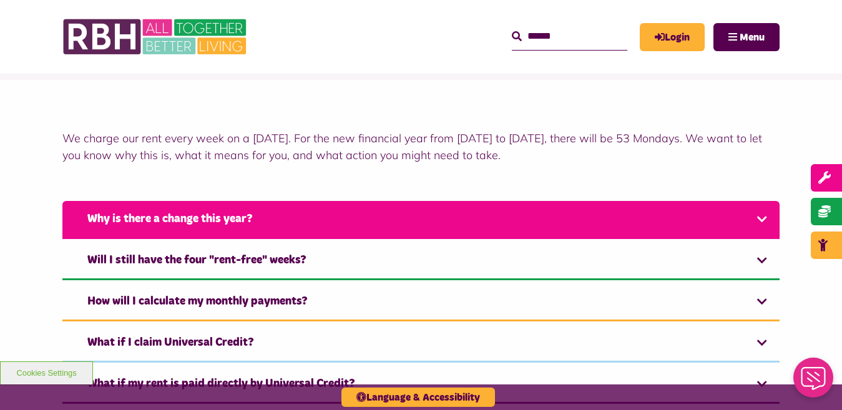
click at [761, 220] on link "Why is there a change this year?" at bounding box center [420, 220] width 717 height 38
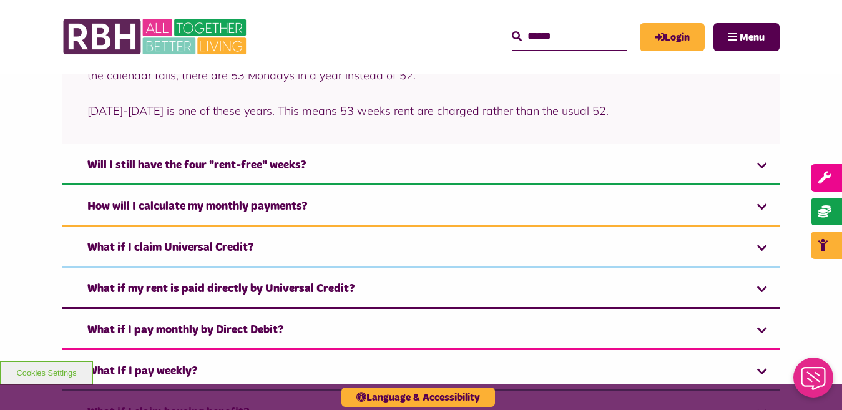
scroll to position [374, 0]
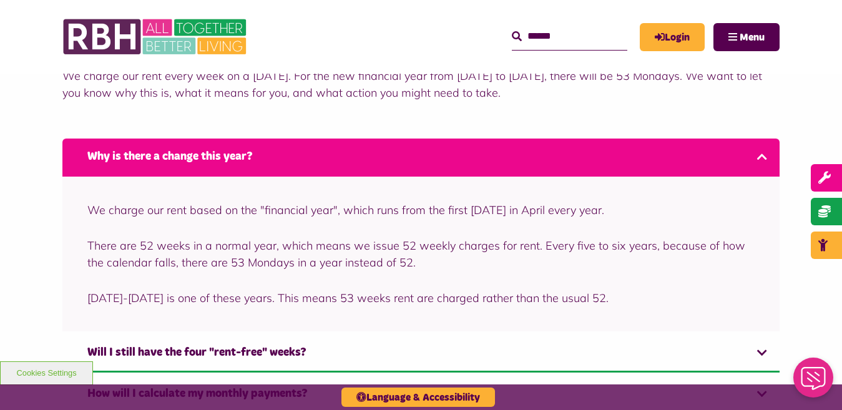
click at [759, 153] on link "Why is there a change this year?" at bounding box center [420, 158] width 717 height 38
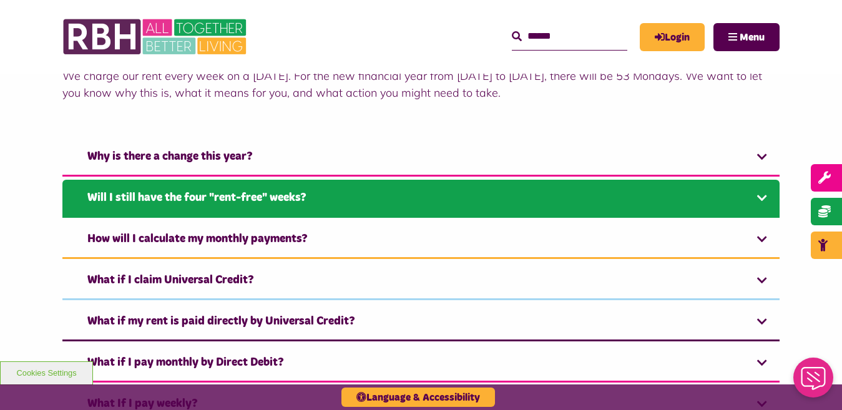
click at [760, 195] on link "Will I still have the four "rent-free" weeks?" at bounding box center [420, 199] width 717 height 38
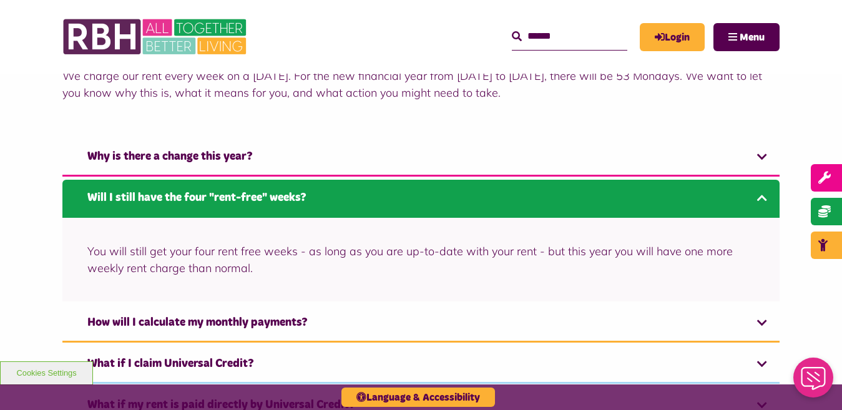
click at [761, 197] on link "Will I still have the four "rent-free" weeks?" at bounding box center [420, 199] width 717 height 38
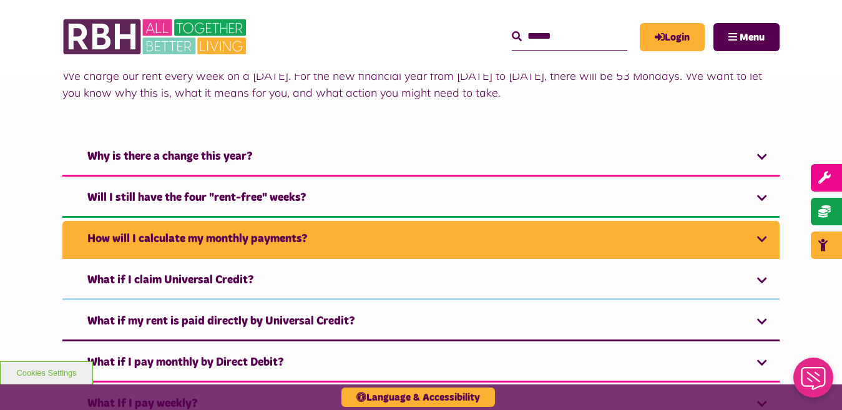
click at [760, 240] on link "How will I calculate my monthly payments?" at bounding box center [420, 240] width 717 height 38
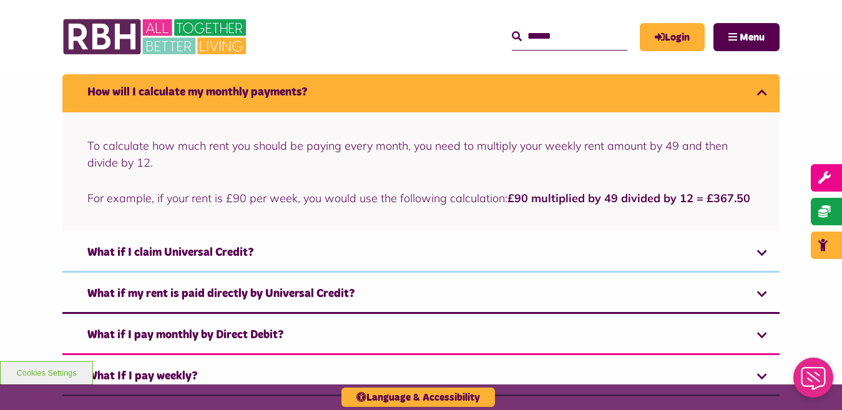
scroll to position [499, 0]
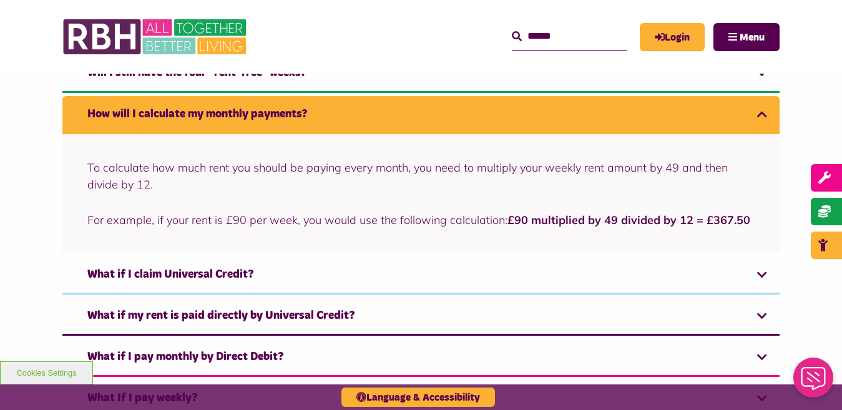
click at [763, 115] on link "How will I calculate my monthly payments?" at bounding box center [420, 115] width 717 height 38
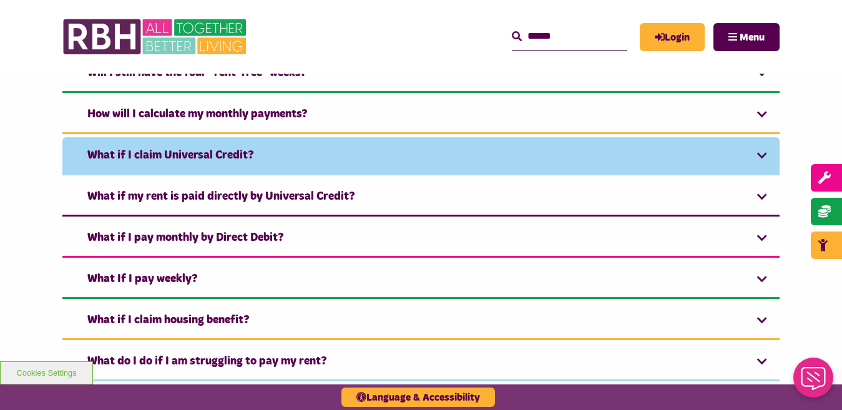
click at [762, 157] on link "What if I claim Universal Credit?" at bounding box center [420, 156] width 717 height 38
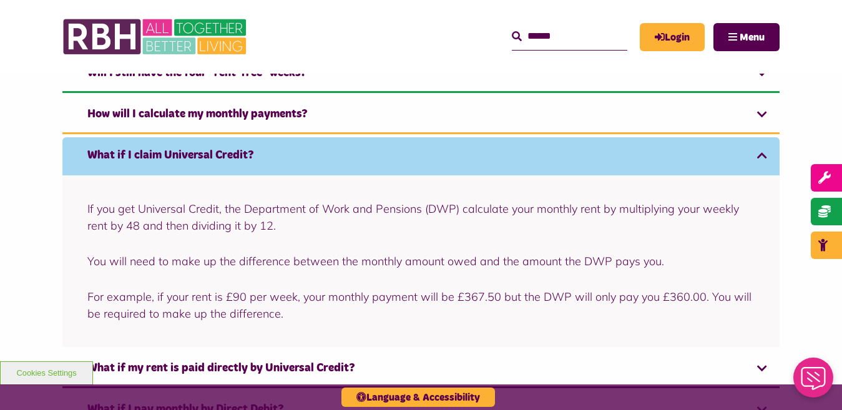
click at [762, 157] on link "What if I claim Universal Credit?" at bounding box center [420, 156] width 717 height 38
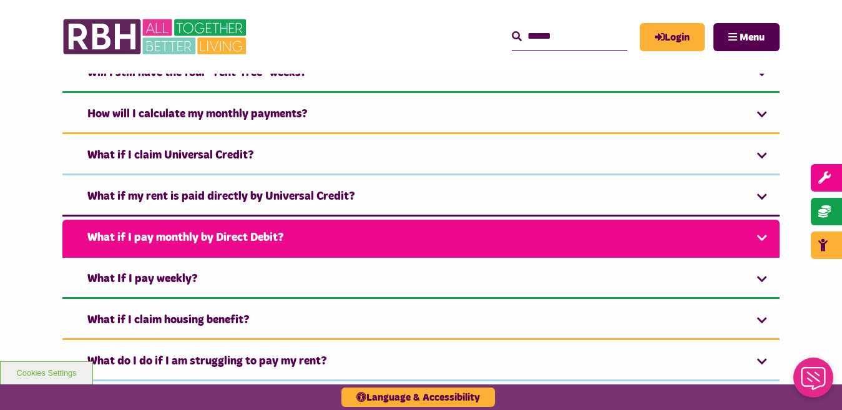
click at [764, 235] on link "What if I pay monthly by Direct Debit?" at bounding box center [420, 239] width 717 height 38
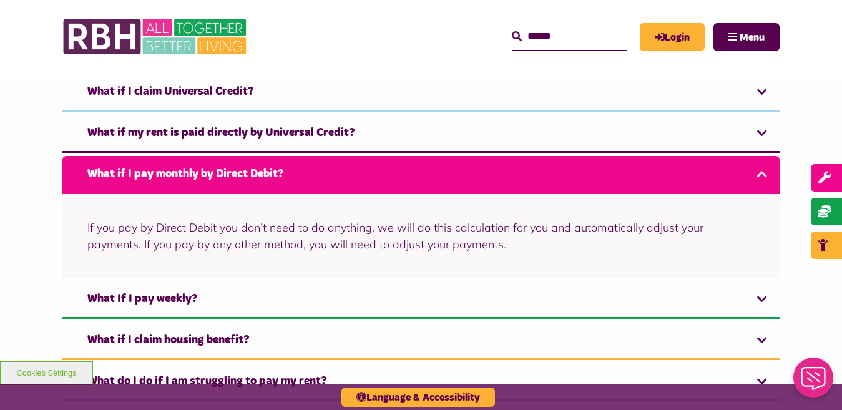
scroll to position [562, 0]
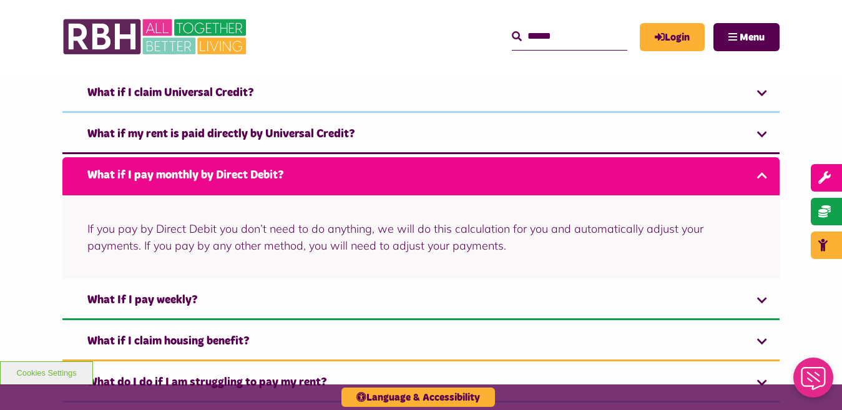
click at [759, 173] on link "What if I pay monthly by Direct Debit?" at bounding box center [420, 176] width 717 height 38
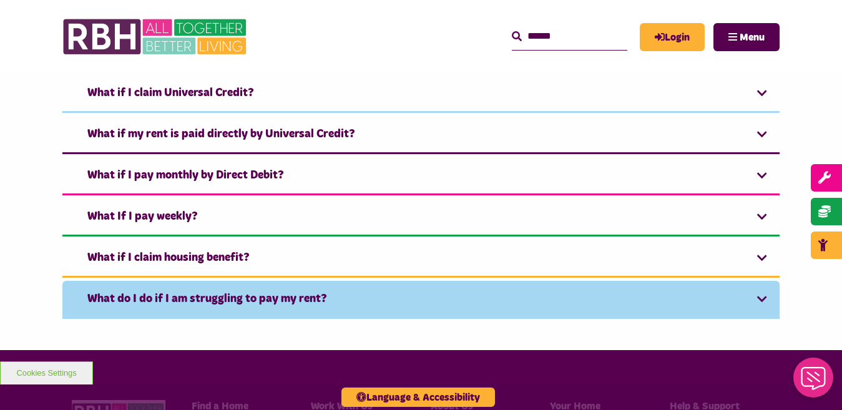
click at [761, 298] on link "What do I do if I am struggling to pay my rent?" at bounding box center [420, 300] width 717 height 38
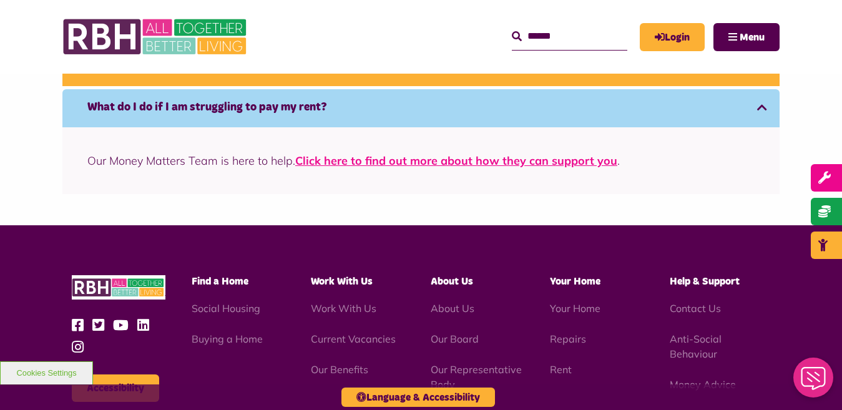
scroll to position [686, 0]
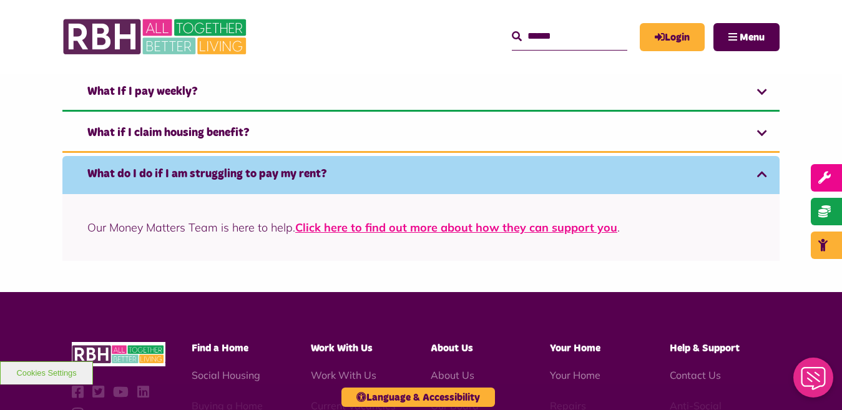
click at [760, 170] on link "What do I do if I am struggling to pay my rent?" at bounding box center [420, 175] width 717 height 38
